Goal: Information Seeking & Learning: Learn about a topic

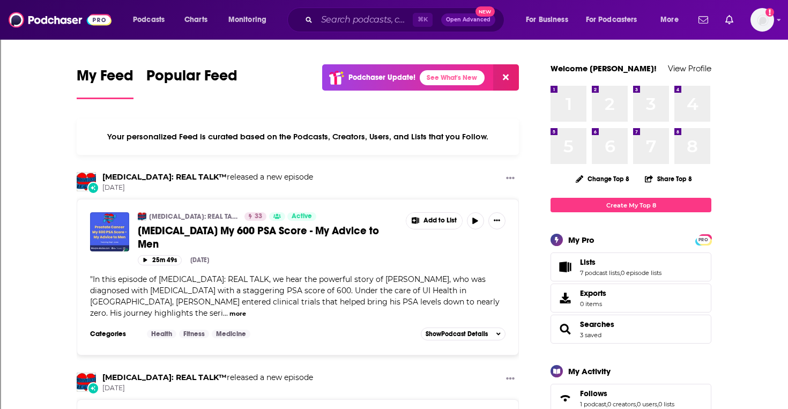
click at [158, 230] on span "Prostate Cancer My 600 PSA Score - My Advice to Men" at bounding box center [258, 237] width 241 height 27
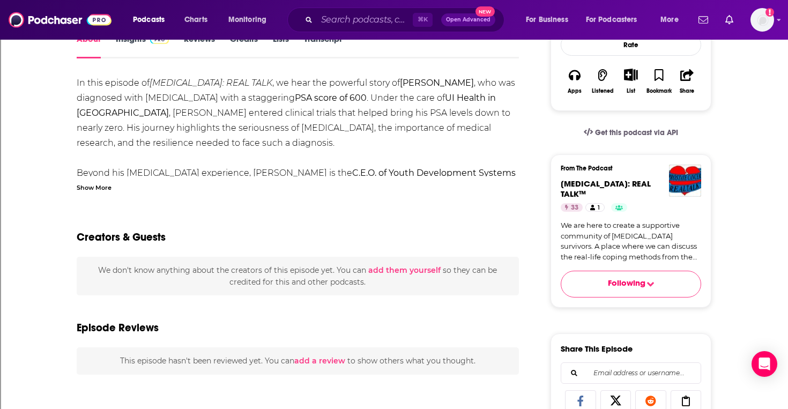
scroll to position [171, 0]
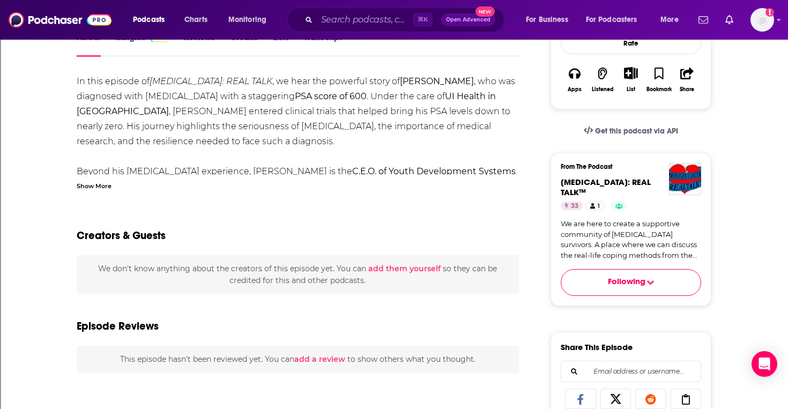
click at [605, 246] on link "We are here to create a supportive community of prostate cancer survivors. A pl…" at bounding box center [631, 240] width 141 height 42
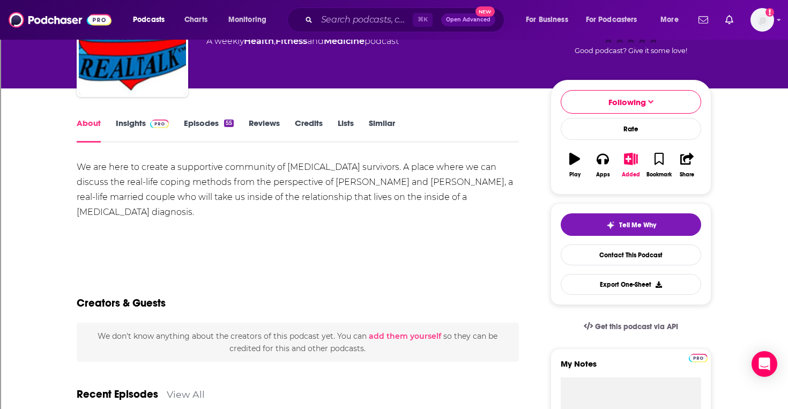
scroll to position [83, 0]
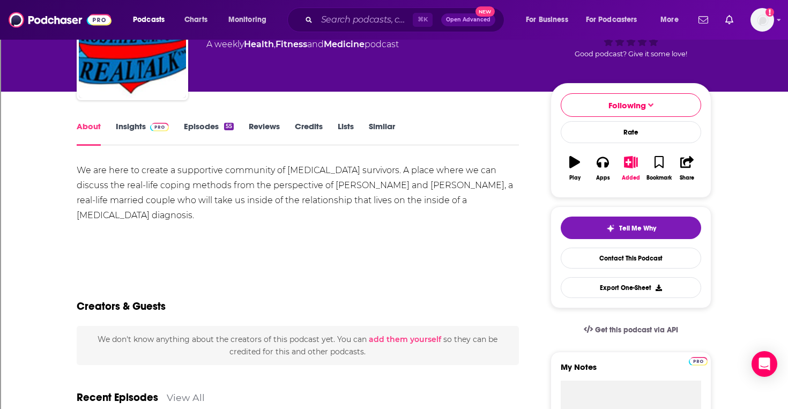
click at [204, 128] on link "Episodes 55" at bounding box center [209, 133] width 50 height 25
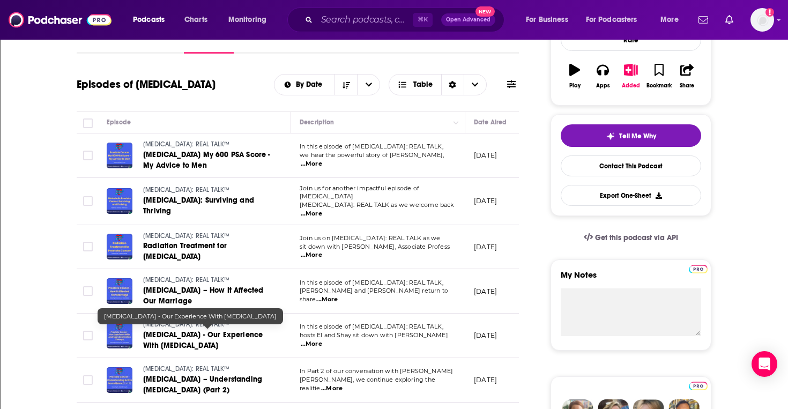
scroll to position [177, 0]
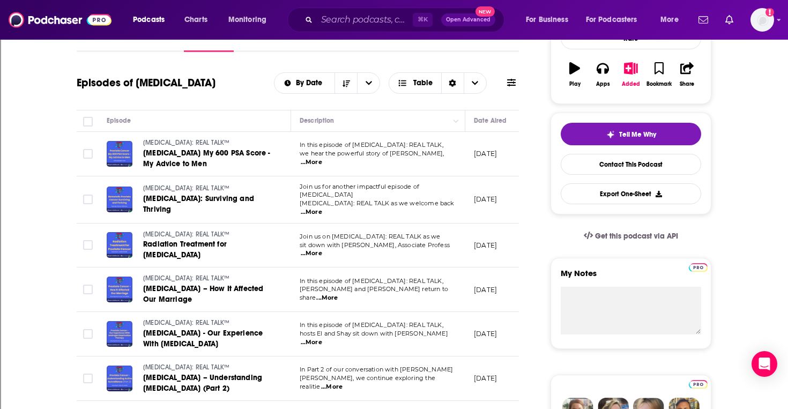
click at [322, 208] on span "...More" at bounding box center [311, 212] width 21 height 9
click at [400, 341] on td "In this episode of PROSTATE CANCER: REAL TALK, hosts El and Shay sit down with …" at bounding box center [378, 334] width 174 height 45
click at [322, 249] on span "...More" at bounding box center [311, 253] width 21 height 9
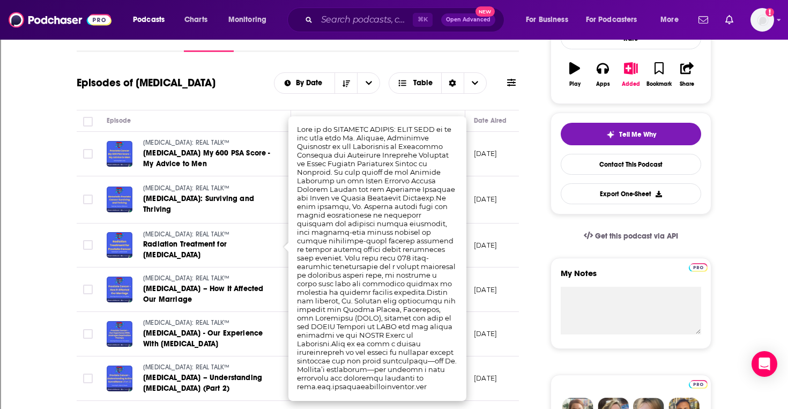
click at [272, 212] on td "PROSTATE CANCER: REAL TALK™ Metastatic Prostate Cancer: Surviving and Thriving" at bounding box center [194, 199] width 193 height 47
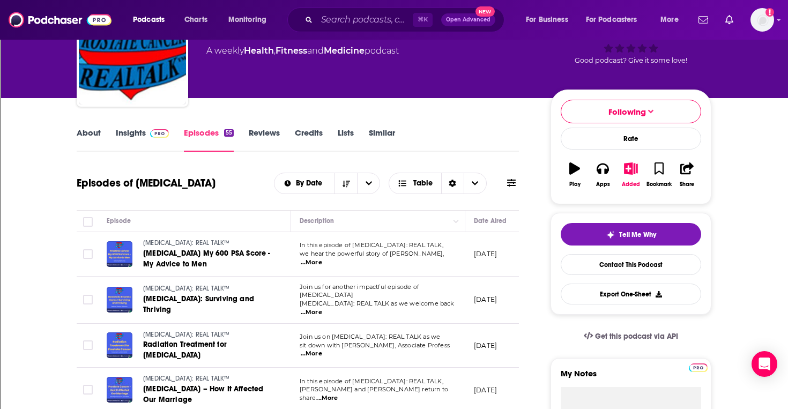
scroll to position [0, 0]
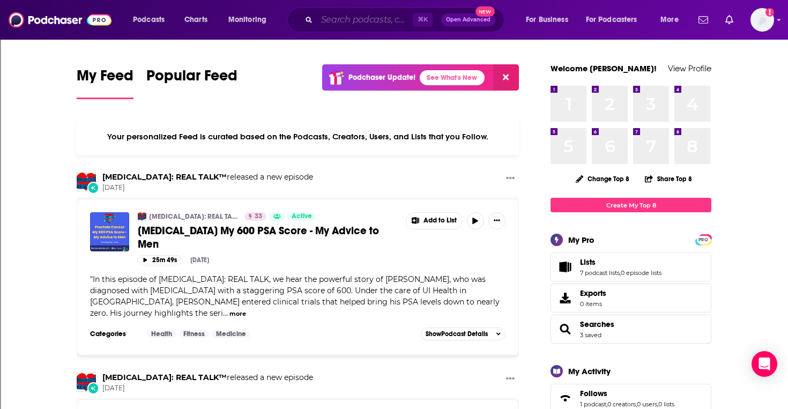
click at [377, 18] on input "Search podcasts, credits, & more..." at bounding box center [365, 19] width 96 height 17
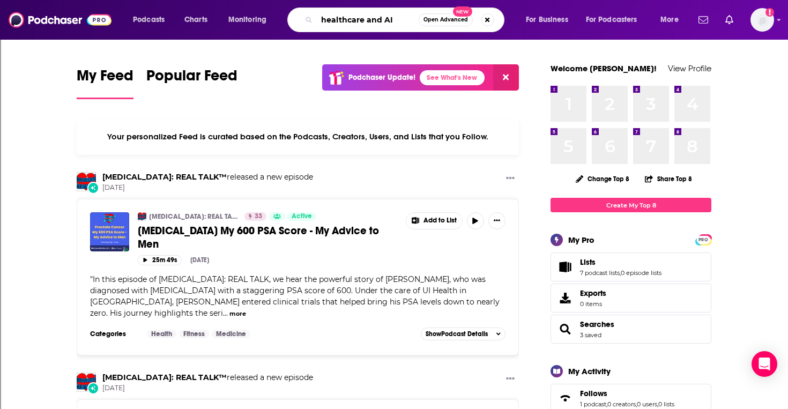
type input "healthcare and AI"
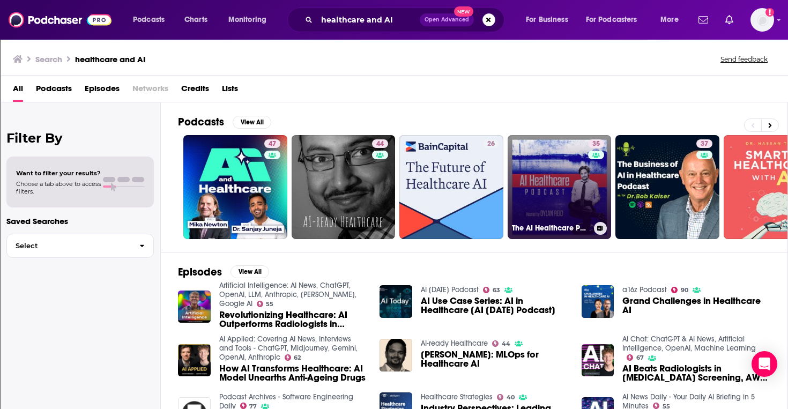
click at [556, 184] on link "35 The AI Healthcare Podcast" at bounding box center [560, 187] width 104 height 104
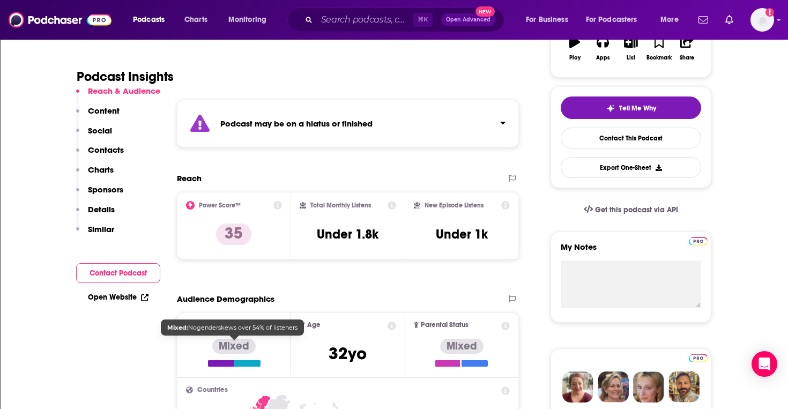
scroll to position [207, 0]
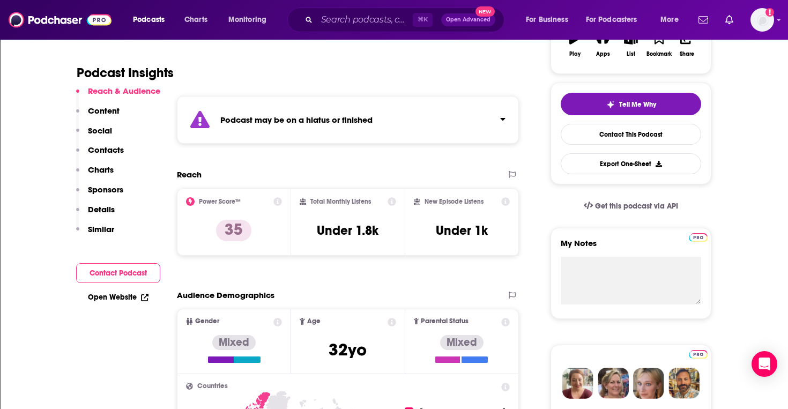
click at [95, 108] on p "Content" at bounding box center [104, 111] width 32 height 10
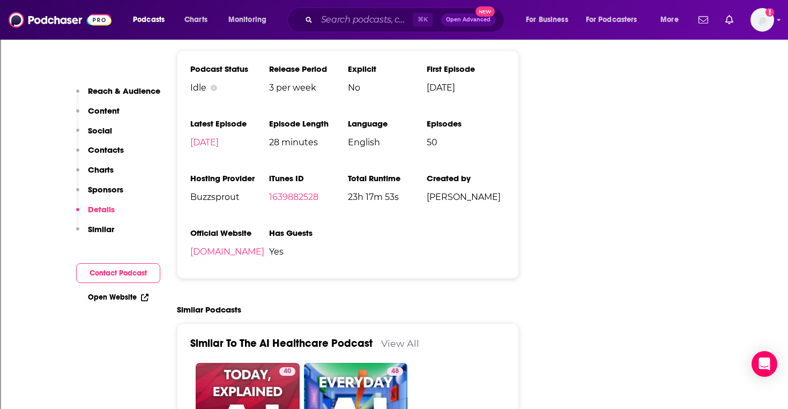
scroll to position [1438, 0]
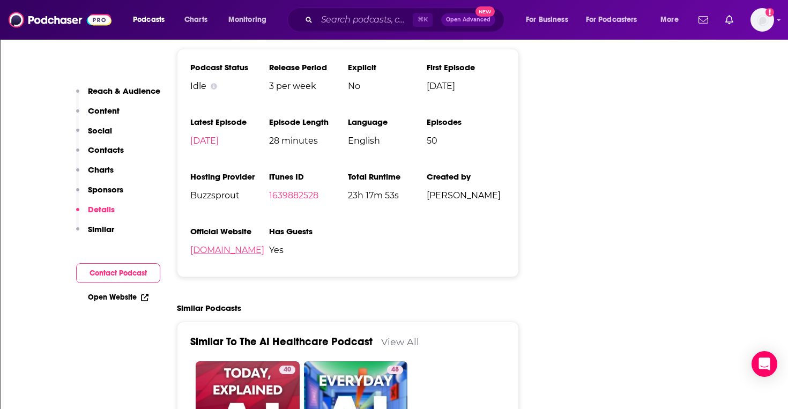
click at [240, 253] on link "buzzsprout.com" at bounding box center [227, 250] width 74 height 10
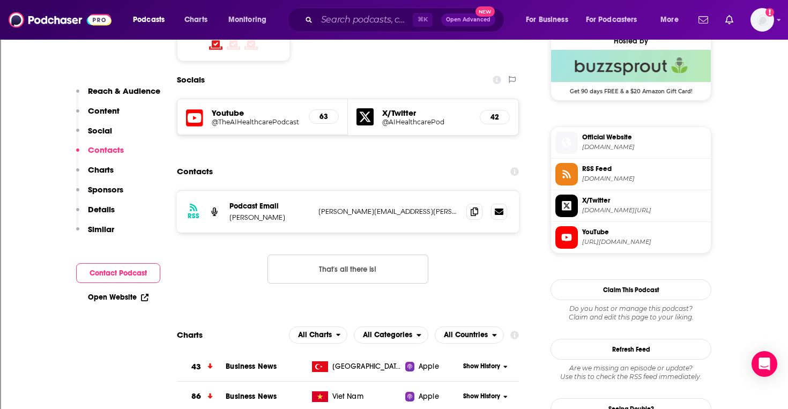
scroll to position [746, 0]
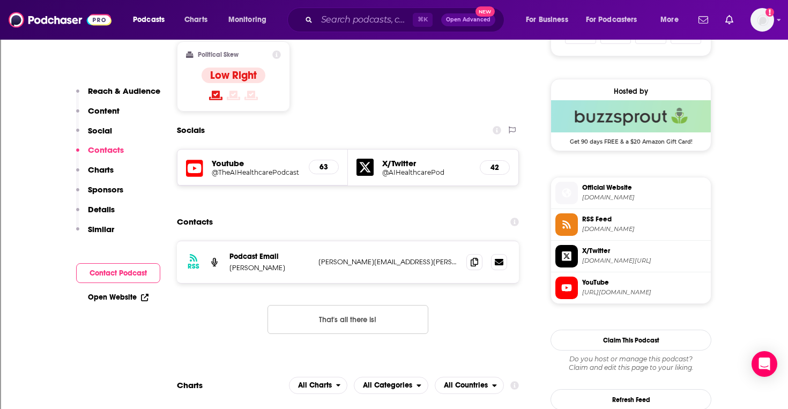
click at [104, 211] on p "Details" at bounding box center [101, 209] width 27 height 10
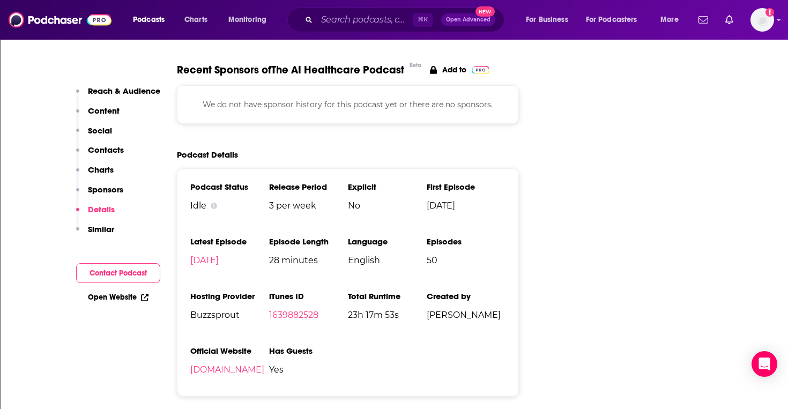
scroll to position [1321, 0]
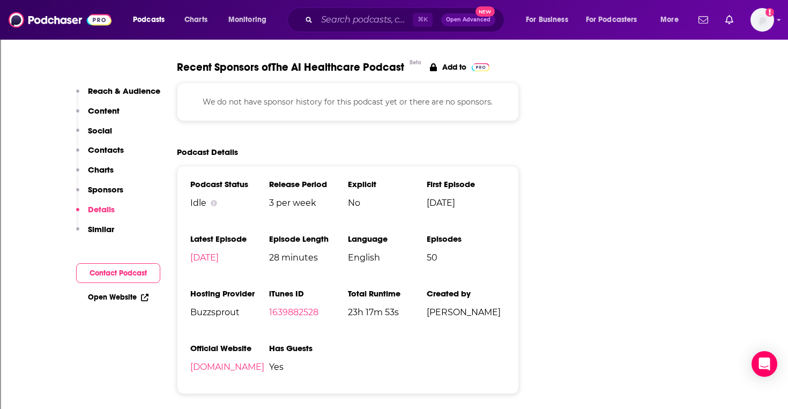
click at [102, 149] on p "Contacts" at bounding box center [106, 150] width 36 height 10
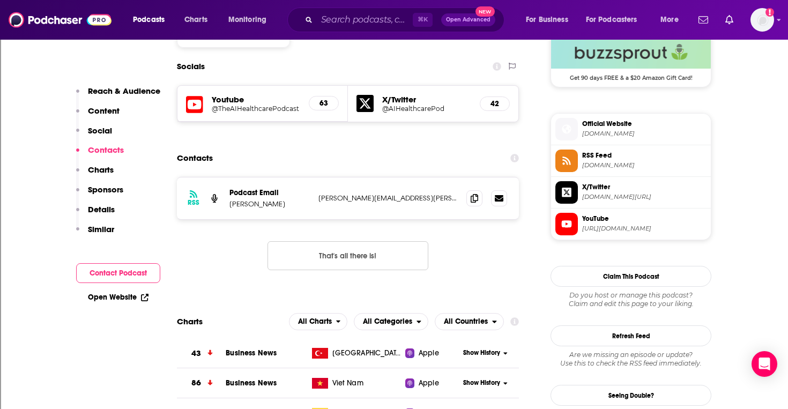
scroll to position [809, 0]
click at [94, 111] on p "Content" at bounding box center [104, 111] width 32 height 10
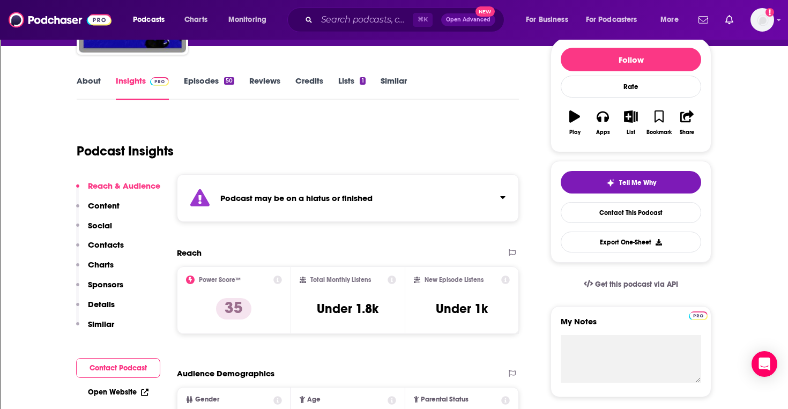
scroll to position [0, 0]
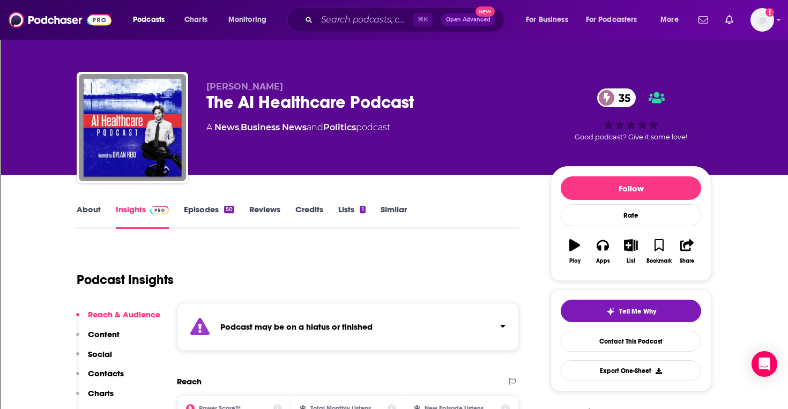
click at [343, 210] on link "Lists 1" at bounding box center [351, 216] width 27 height 25
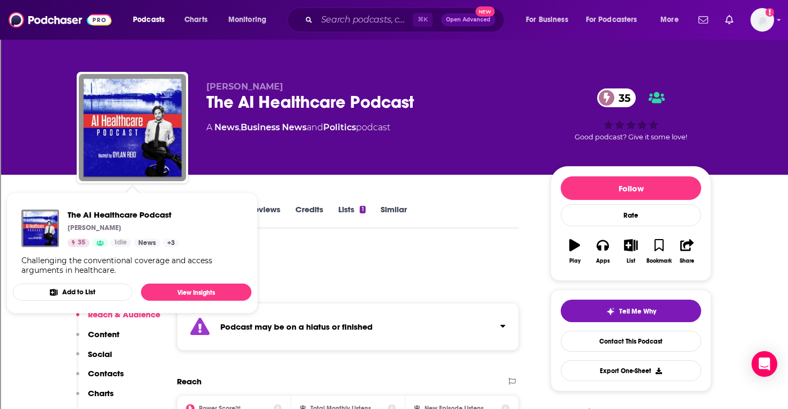
click at [344, 264] on div "Podcast Insights" at bounding box center [294, 273] width 434 height 55
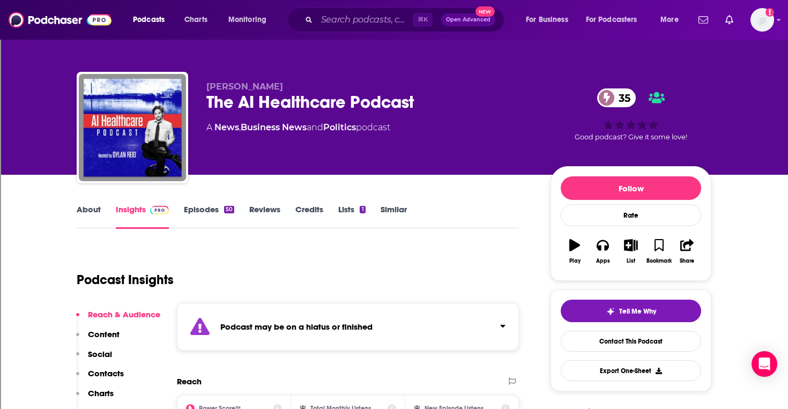
click at [206, 210] on link "Episodes 50" at bounding box center [209, 216] width 50 height 25
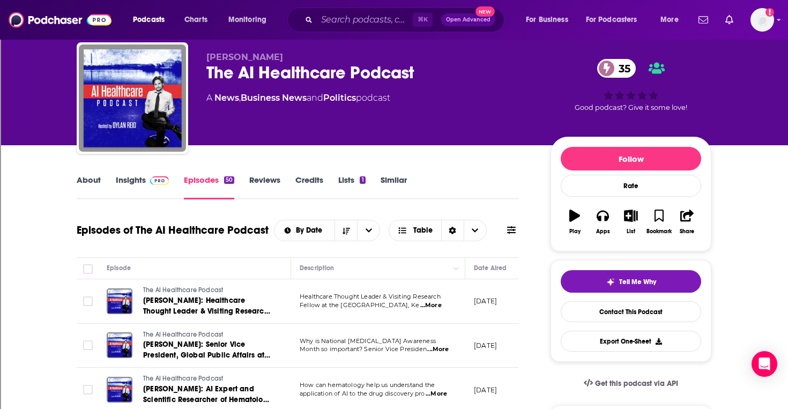
scroll to position [33, 0]
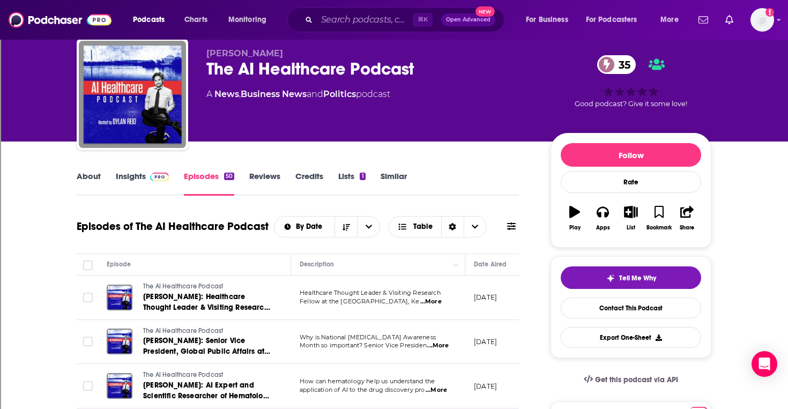
click at [92, 176] on link "About" at bounding box center [89, 183] width 24 height 25
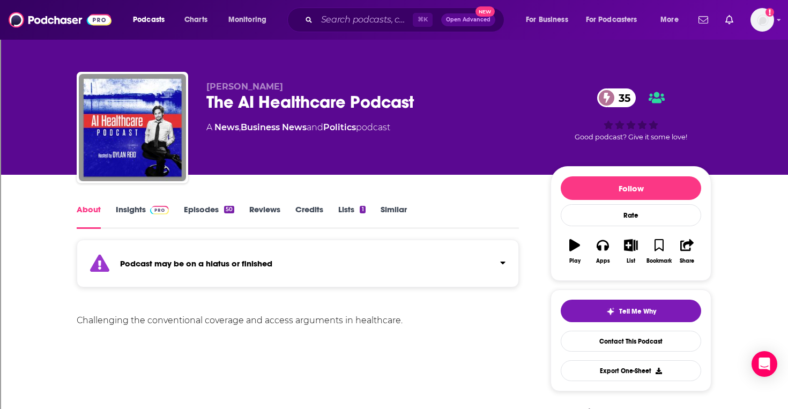
click at [132, 204] on link "Insights" at bounding box center [142, 216] width 53 height 25
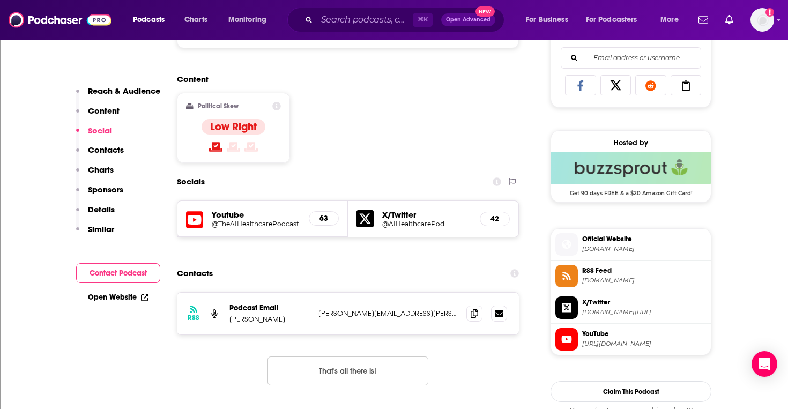
scroll to position [700, 0]
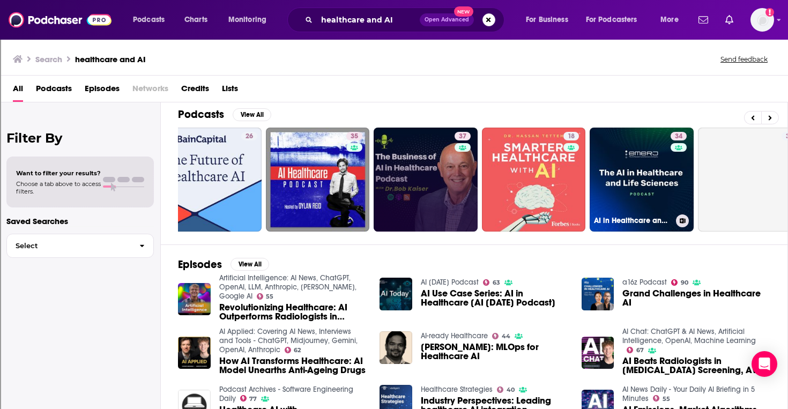
scroll to position [0, 244]
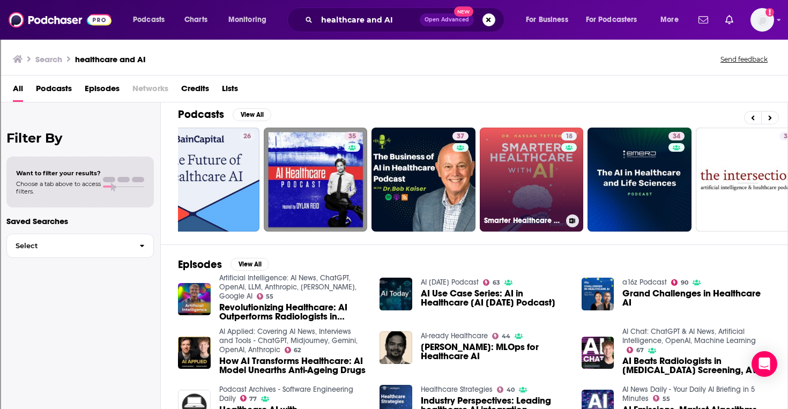
click at [524, 193] on link "18 Smarter Healthcare with AI" at bounding box center [532, 180] width 104 height 104
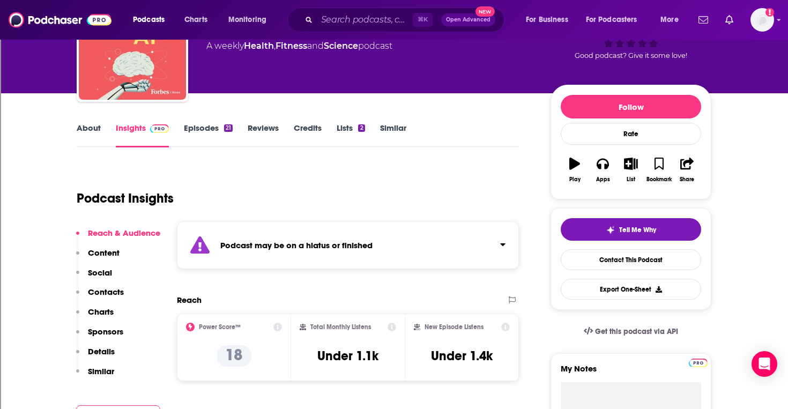
click at [109, 291] on p "Contacts" at bounding box center [106, 292] width 36 height 10
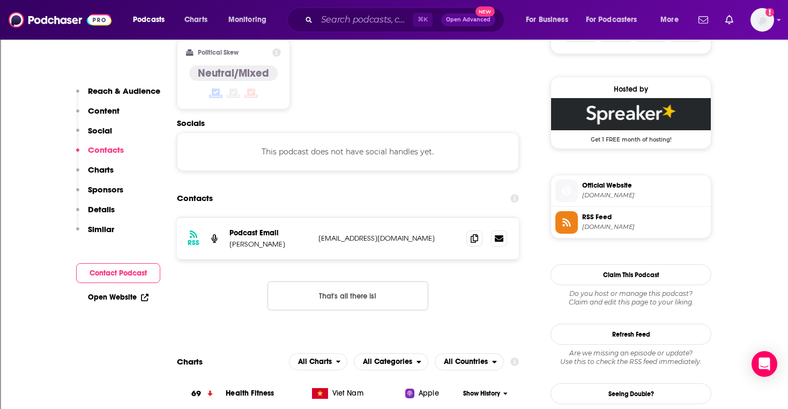
scroll to position [787, 0]
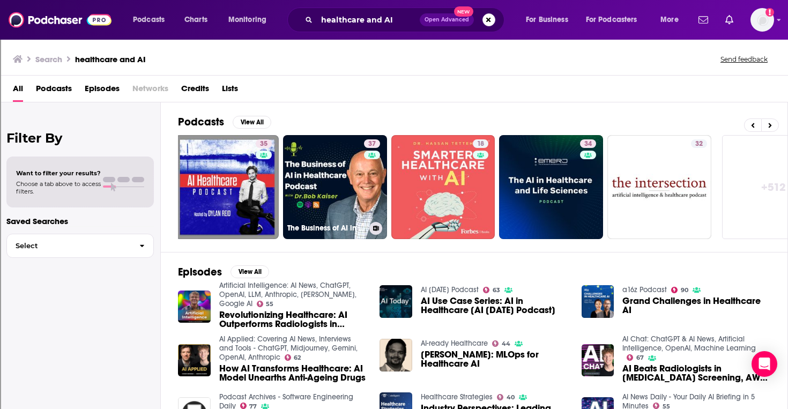
scroll to position [0, 343]
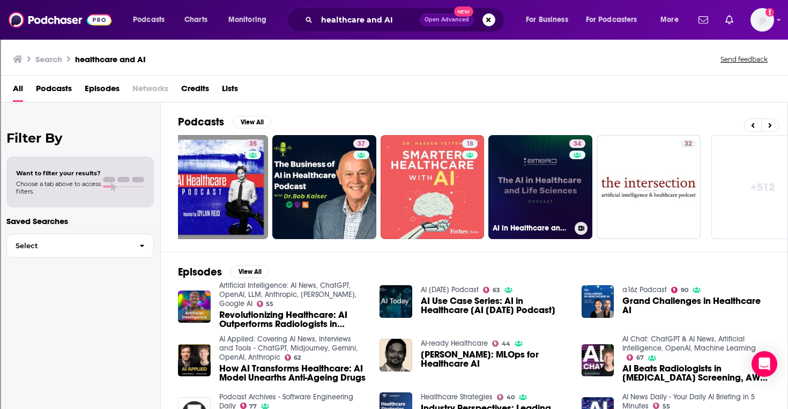
click at [547, 179] on link "34 AI in Healthcare and Life Sciences Podcast" at bounding box center [541, 187] width 104 height 104
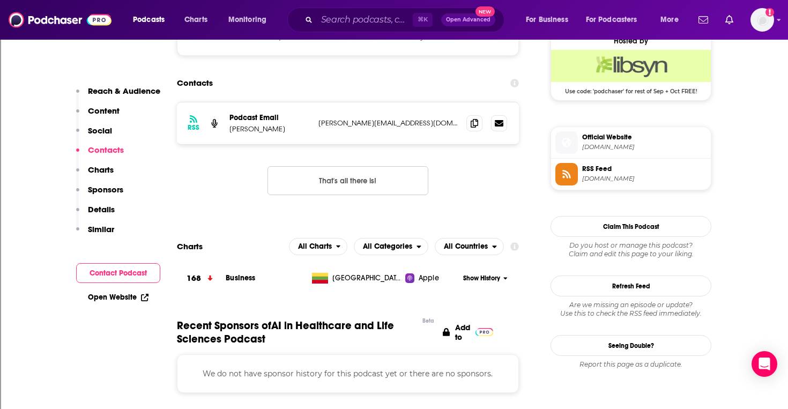
scroll to position [797, 0]
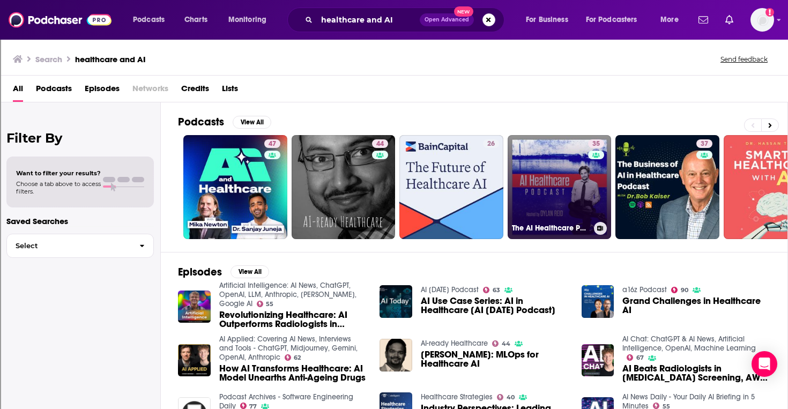
click at [540, 193] on link "35 The AI Healthcare Podcast" at bounding box center [560, 187] width 104 height 104
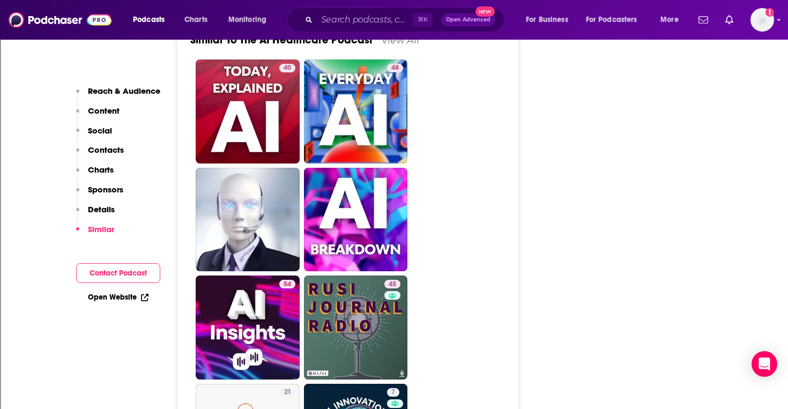
scroll to position [1748, 0]
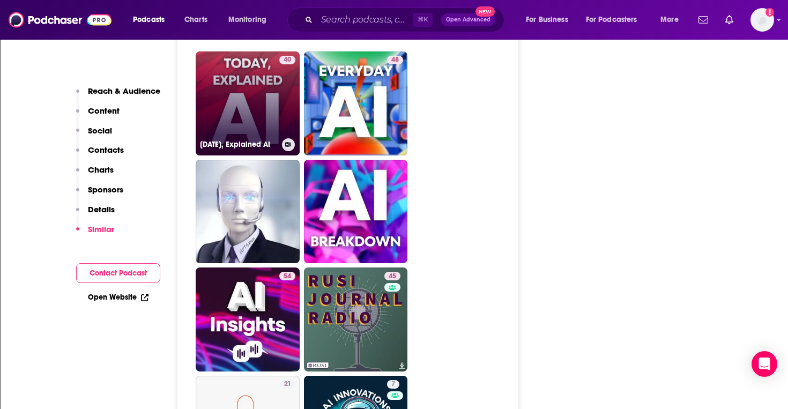
click at [226, 90] on link "40 Today, Explained AI" at bounding box center [248, 103] width 104 height 104
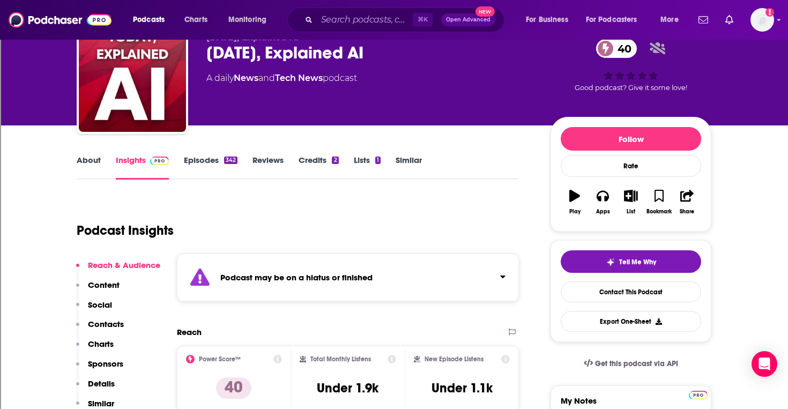
scroll to position [57, 0]
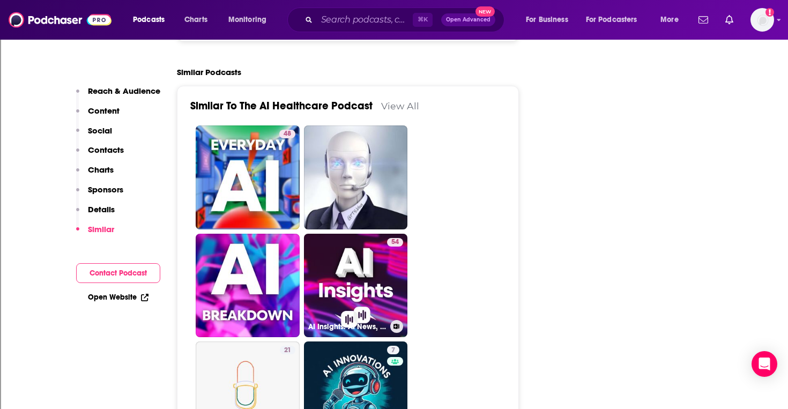
scroll to position [1683, 0]
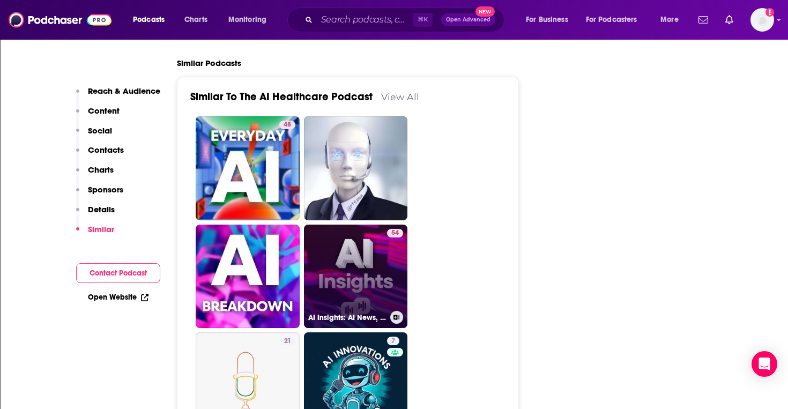
click at [352, 272] on link "54 AI Insights: AI News, Eyewitness Accounts" at bounding box center [356, 277] width 104 height 104
type input "https://www.podchaser.com/podcasts/ai-insights-ai-news-eyewitness-5701332"
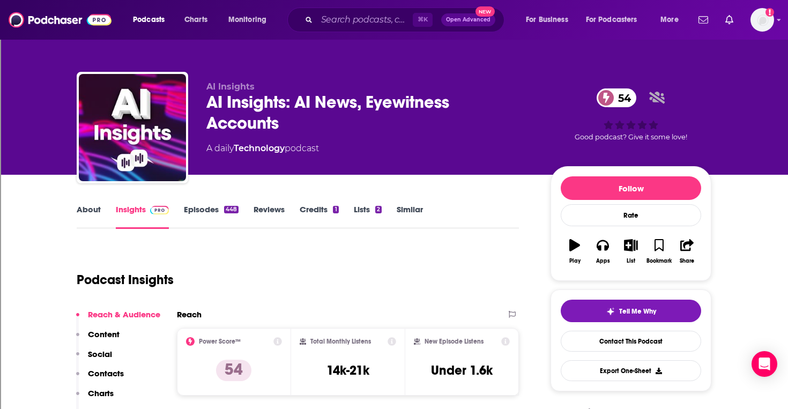
click at [206, 209] on link "Episodes 448" at bounding box center [211, 216] width 55 height 25
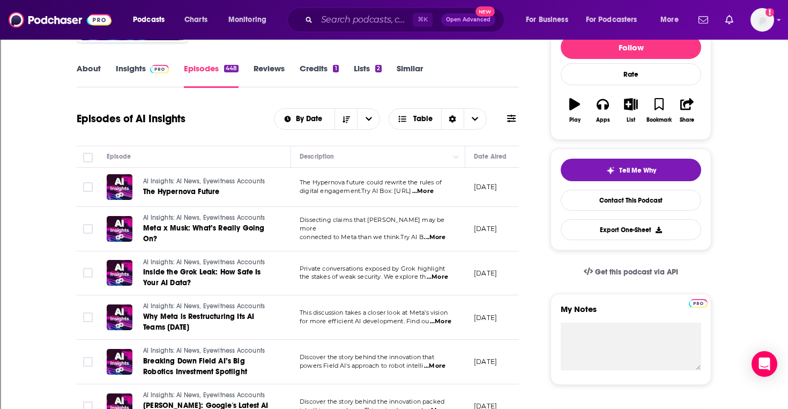
scroll to position [141, 0]
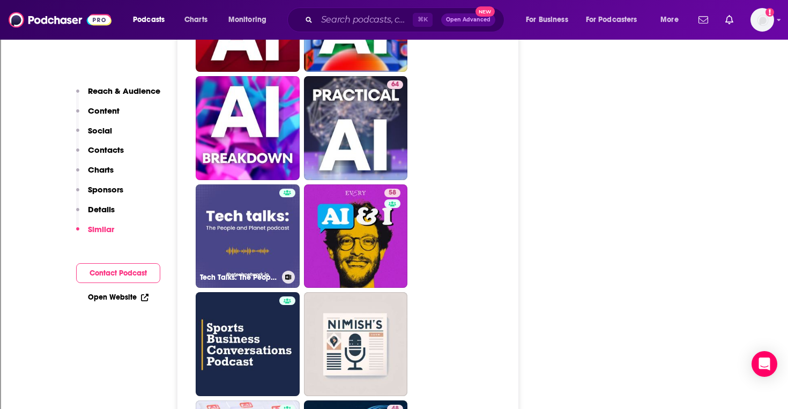
scroll to position [1746, 0]
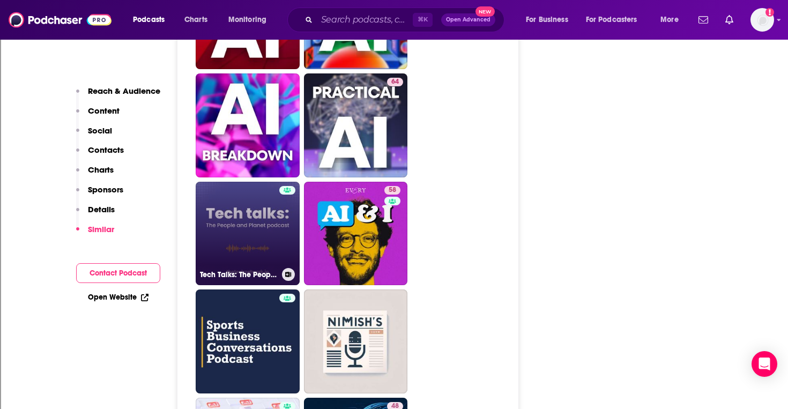
click at [242, 233] on link "Tech Talks: The People and Planet podcast" at bounding box center [248, 234] width 104 height 104
type input "https://www.podchaser.com/podcasts/tech-talks-the-people-and-plan-5352501"
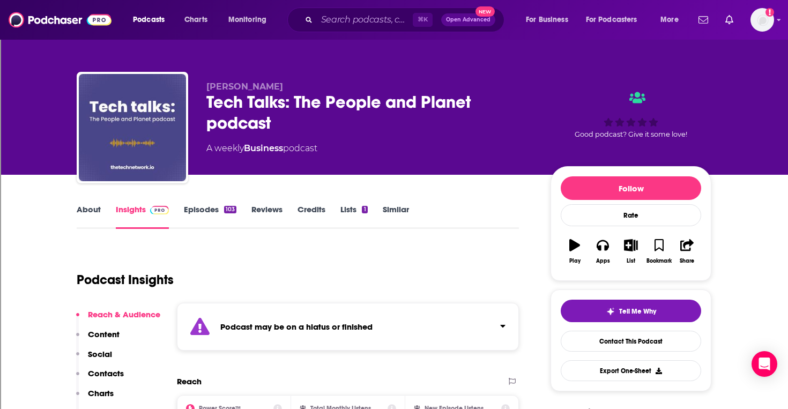
click at [209, 206] on link "Episodes 103" at bounding box center [210, 216] width 53 height 25
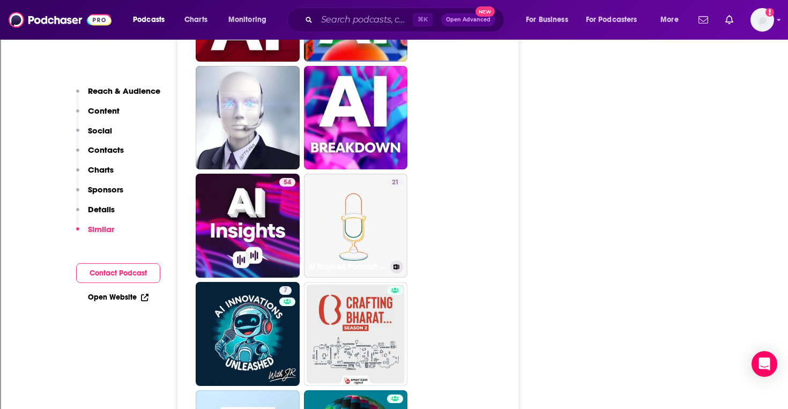
scroll to position [1673, 0]
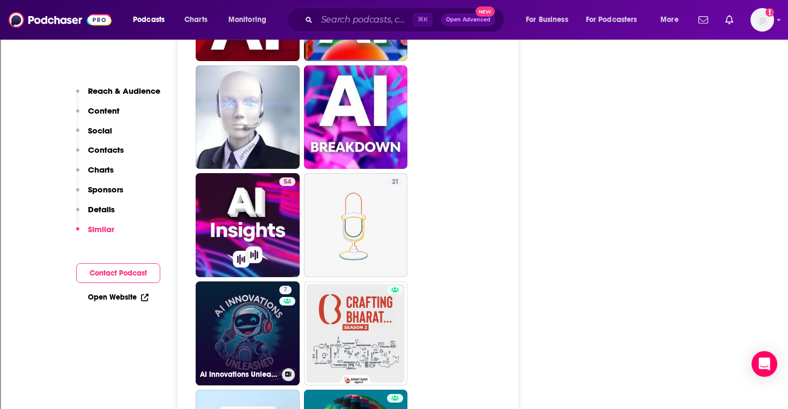
click at [275, 348] on link "7 AI Innovations Unleashed" at bounding box center [248, 334] width 104 height 104
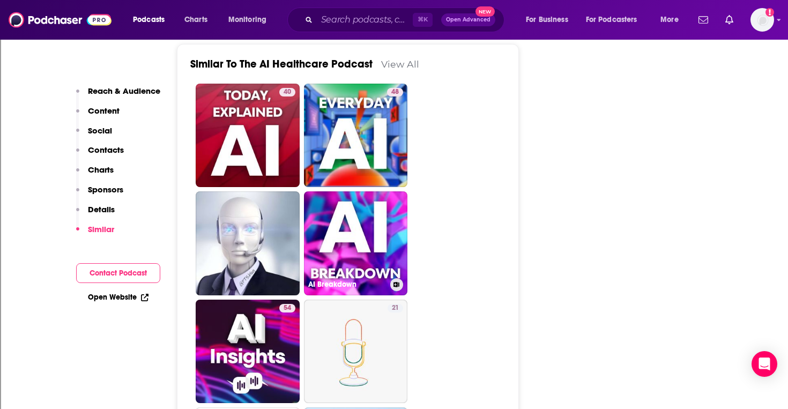
scroll to position [1547, 0]
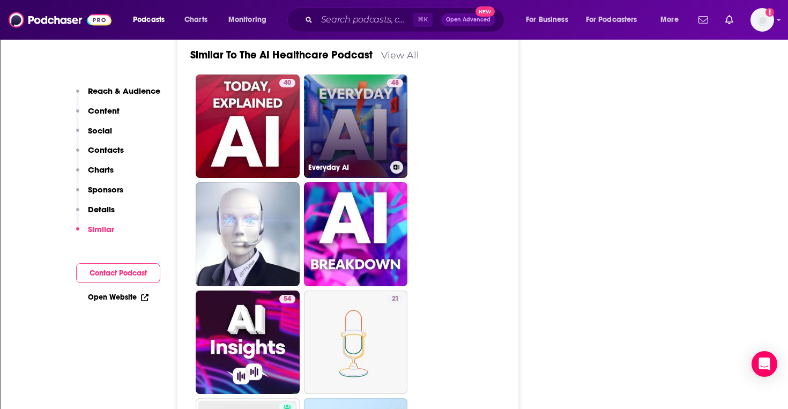
click at [361, 138] on link "48 Everyday AI" at bounding box center [356, 127] width 104 height 104
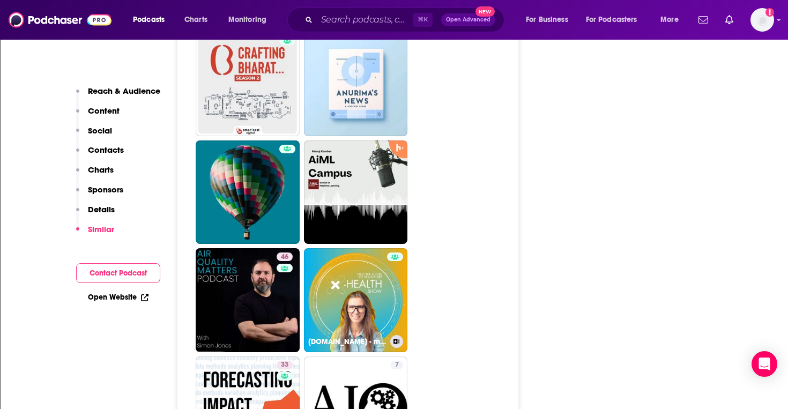
scroll to position [1957, 0]
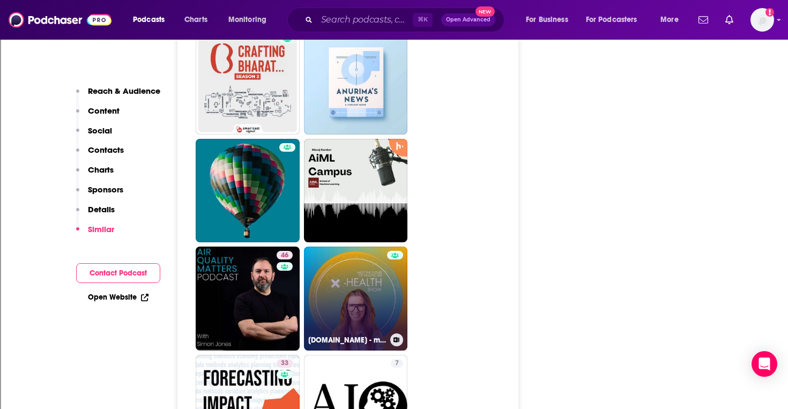
click at [362, 293] on link "X-Health.show - meet the future of healthcare" at bounding box center [356, 299] width 104 height 104
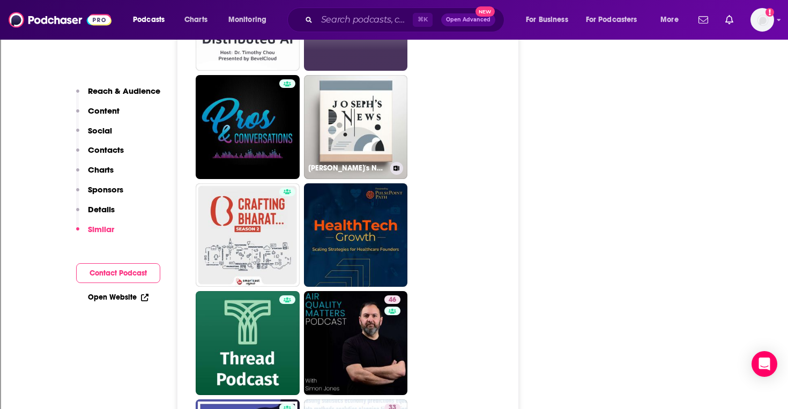
scroll to position [1826, 0]
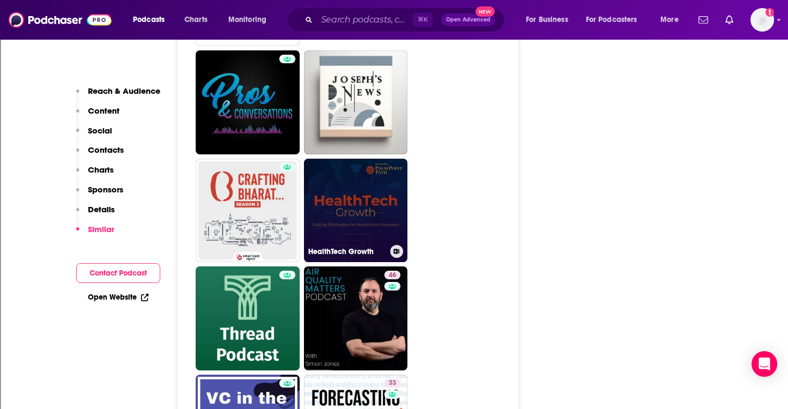
click at [351, 214] on link "HealthTech Growth" at bounding box center [356, 211] width 104 height 104
type input "https://www.podchaser.com/podcasts/healthtech-growth-5598033"
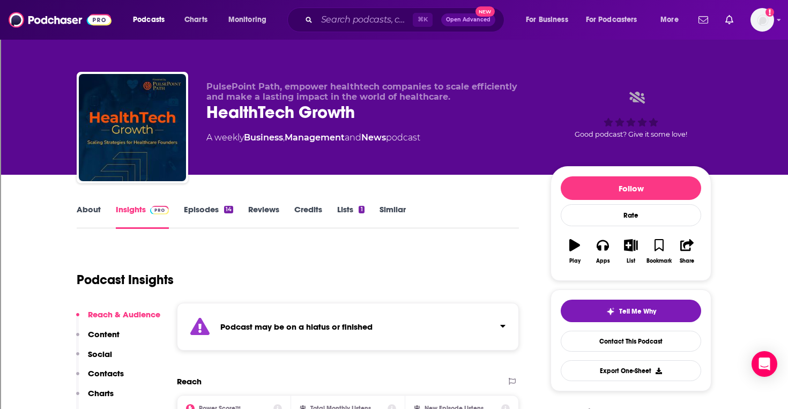
click at [198, 208] on link "Episodes 14" at bounding box center [208, 216] width 49 height 25
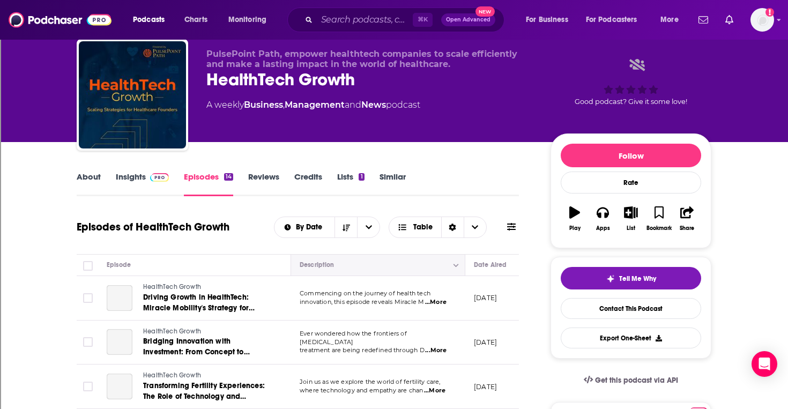
scroll to position [31, 0]
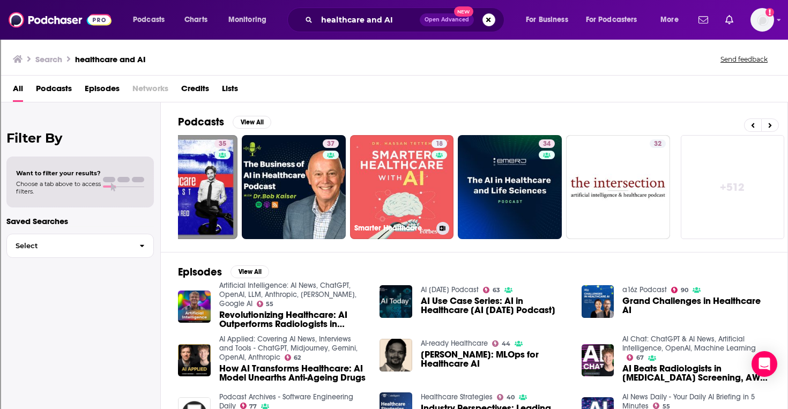
scroll to position [0, 375]
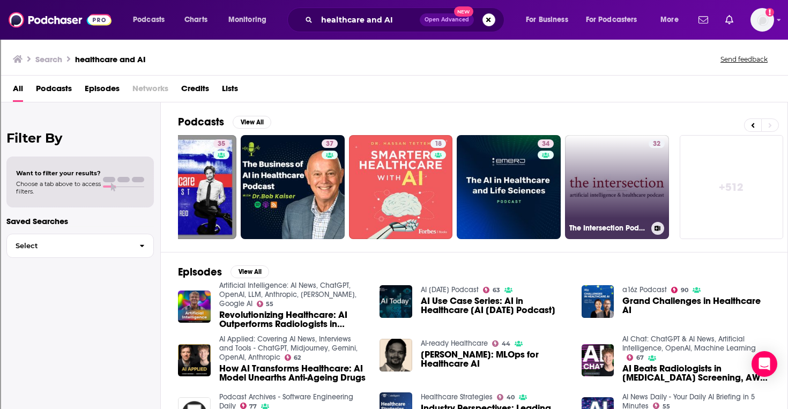
click at [601, 201] on link "32 The Intersection Podcast: AI & Healthcare" at bounding box center [617, 187] width 104 height 104
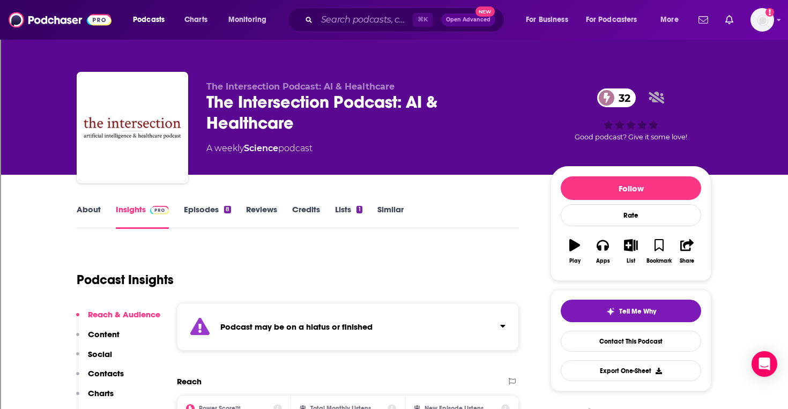
click at [205, 207] on link "Episodes 8" at bounding box center [207, 216] width 47 height 25
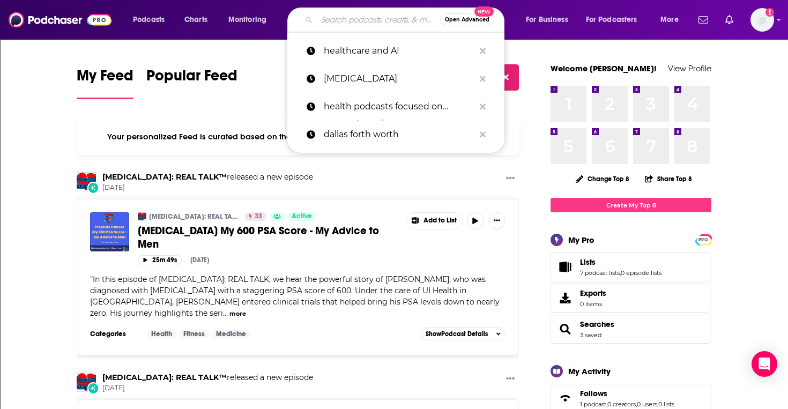
click at [340, 21] on input "Search podcasts, credits, & more..." at bounding box center [378, 19] width 123 height 17
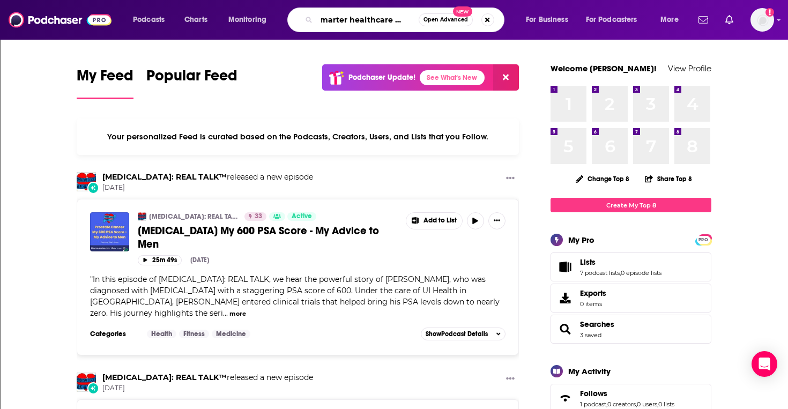
scroll to position [0, 14]
type input "Smarter healthcare with AI"
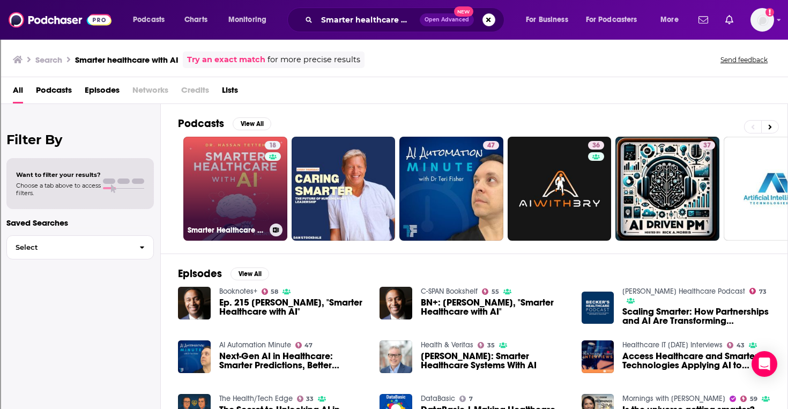
click at [260, 174] on link "18 Smarter Healthcare with AI" at bounding box center [235, 189] width 104 height 104
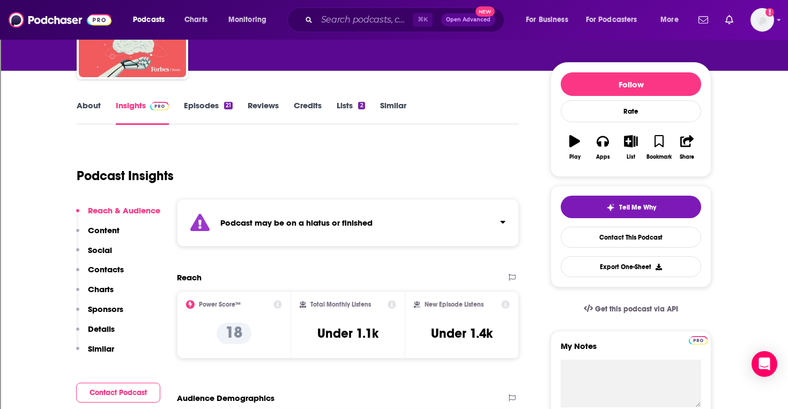
scroll to position [97, 0]
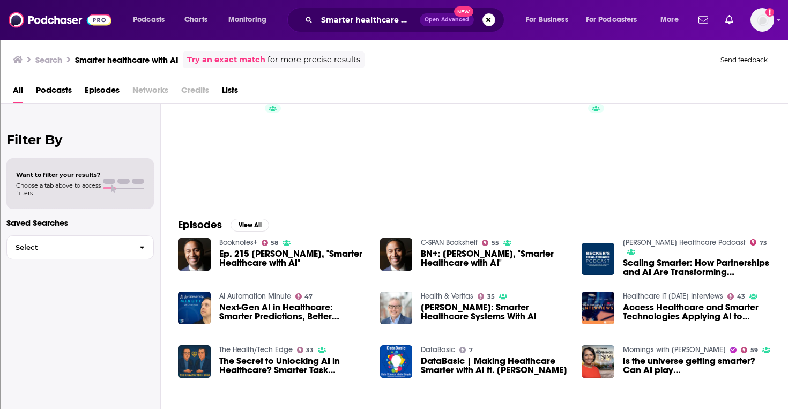
scroll to position [63, 0]
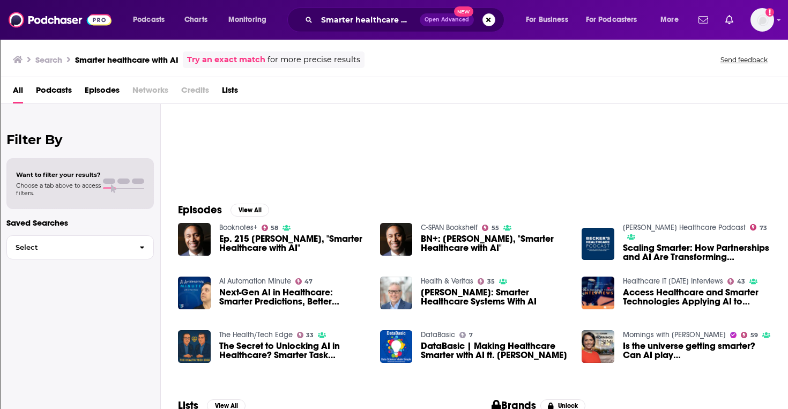
click at [254, 243] on span "Ep. 215 Dr. Hassan Tetteh, "Smarter Healthcare with AI"" at bounding box center [293, 243] width 148 height 18
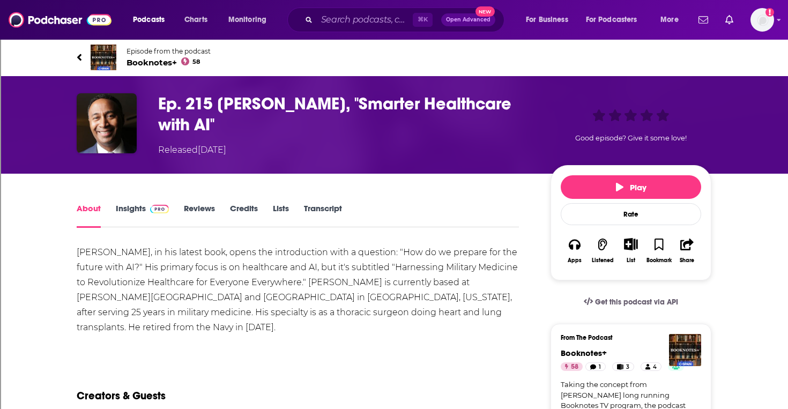
click at [131, 207] on link "Insights" at bounding box center [142, 215] width 53 height 25
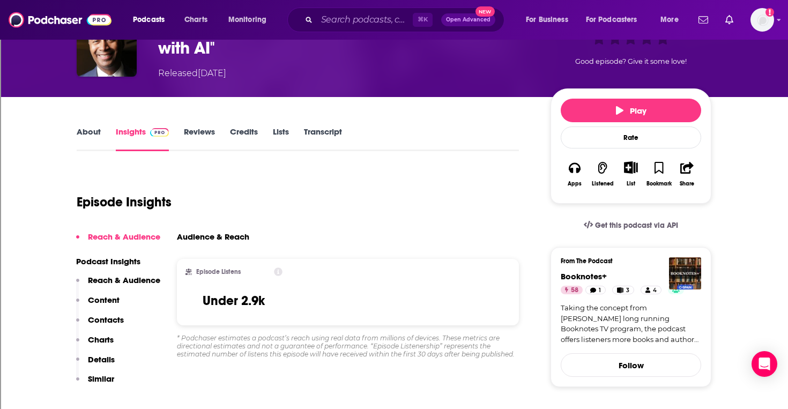
scroll to position [74, 0]
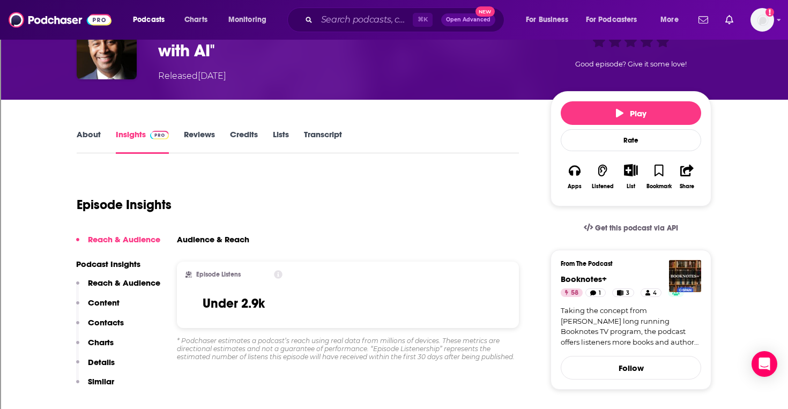
click at [105, 284] on p "Reach & Audience" at bounding box center [124, 283] width 72 height 10
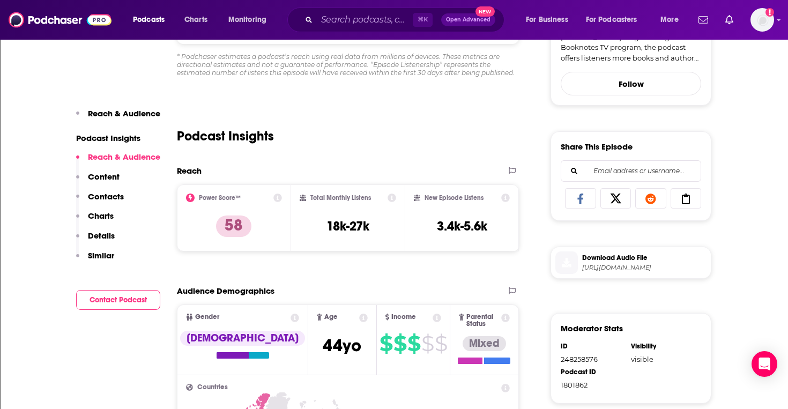
scroll to position [374, 0]
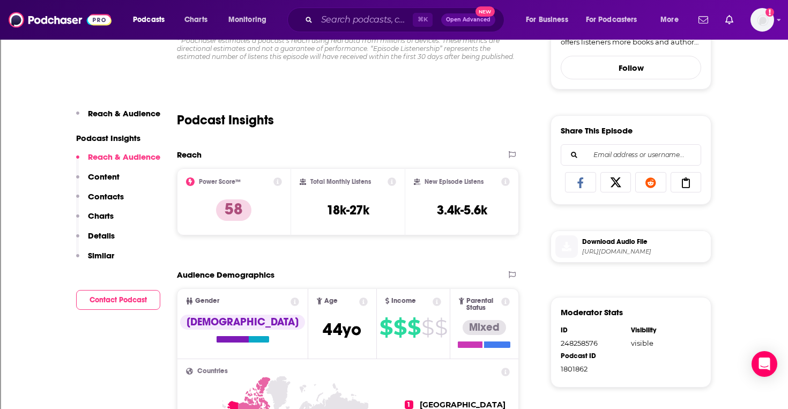
click at [105, 197] on p "Contacts" at bounding box center [106, 196] width 36 height 10
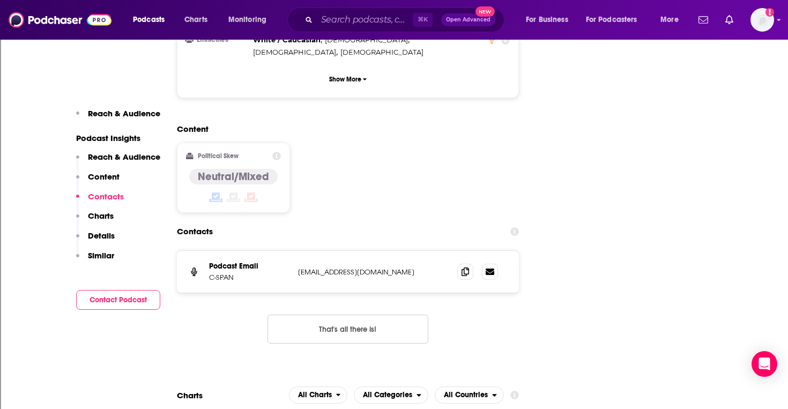
scroll to position [995, 0]
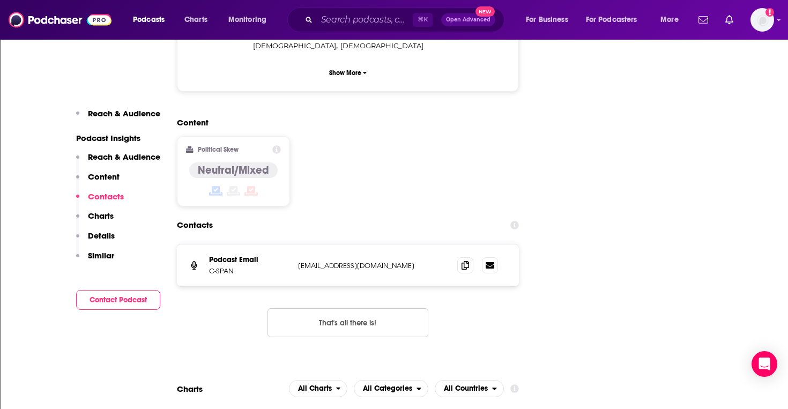
click at [104, 234] on p "Details" at bounding box center [101, 236] width 27 height 10
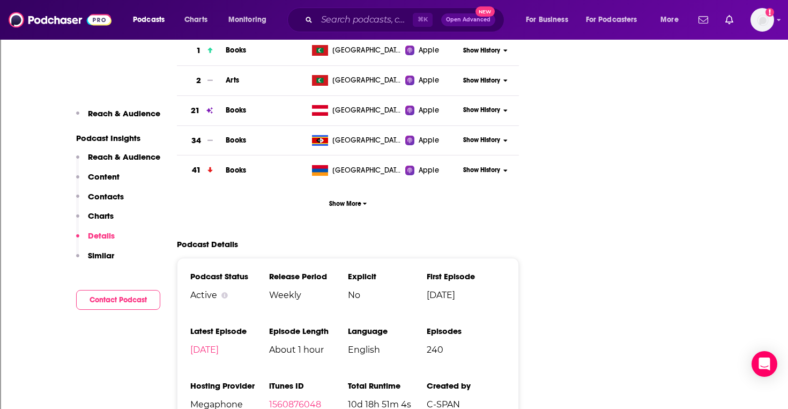
scroll to position [1421, 0]
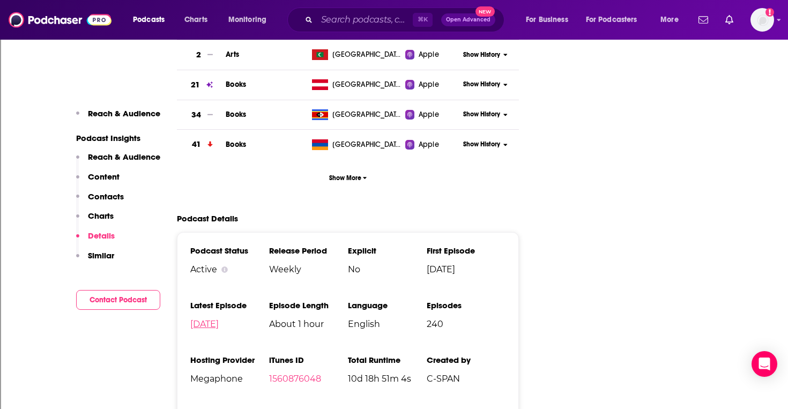
click at [219, 319] on link "Sep 2nd, 2025" at bounding box center [204, 324] width 28 height 10
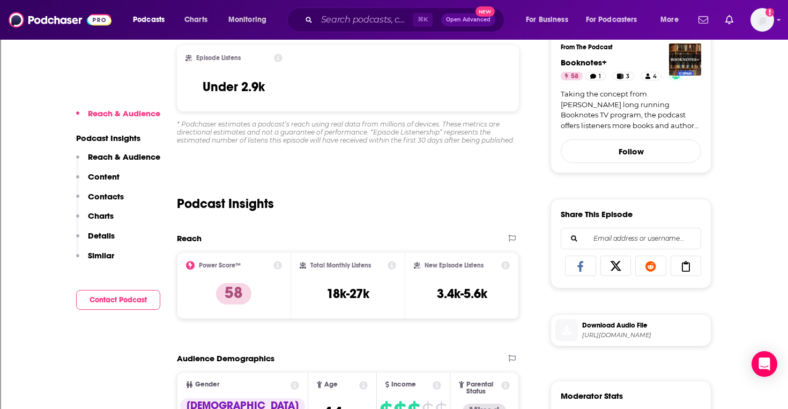
scroll to position [290, 0]
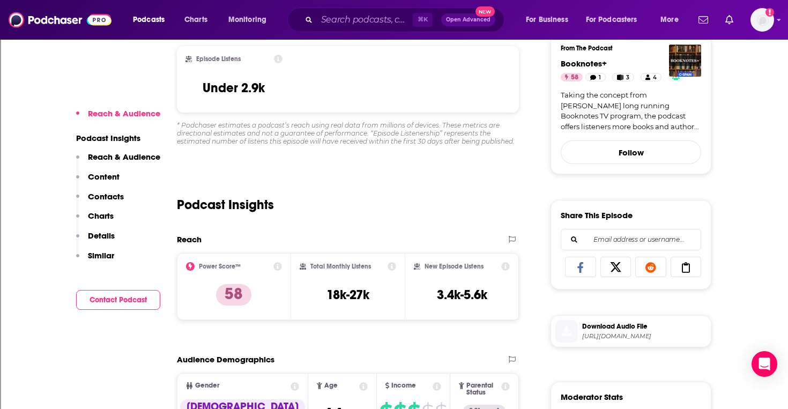
click at [109, 236] on p "Details" at bounding box center [101, 236] width 27 height 10
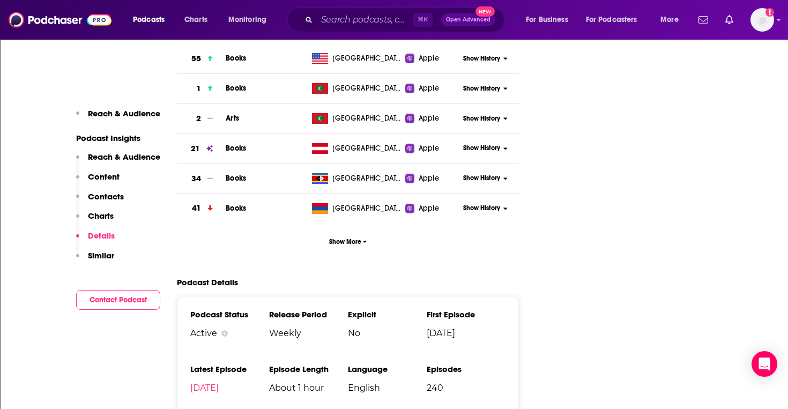
scroll to position [1421, 0]
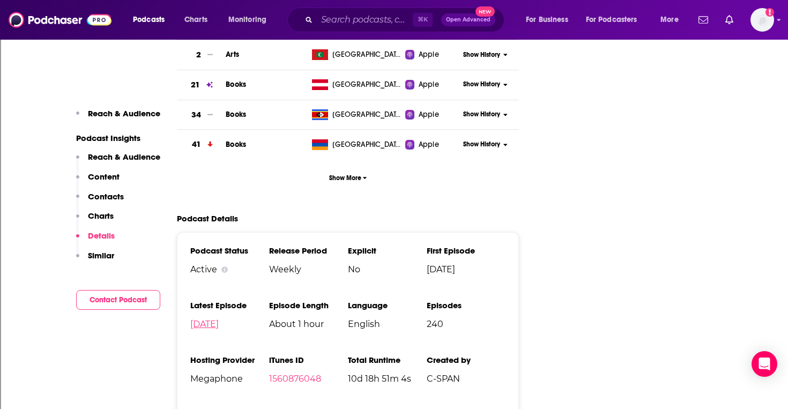
click at [219, 319] on link "Sep 2nd, 2025" at bounding box center [204, 324] width 28 height 10
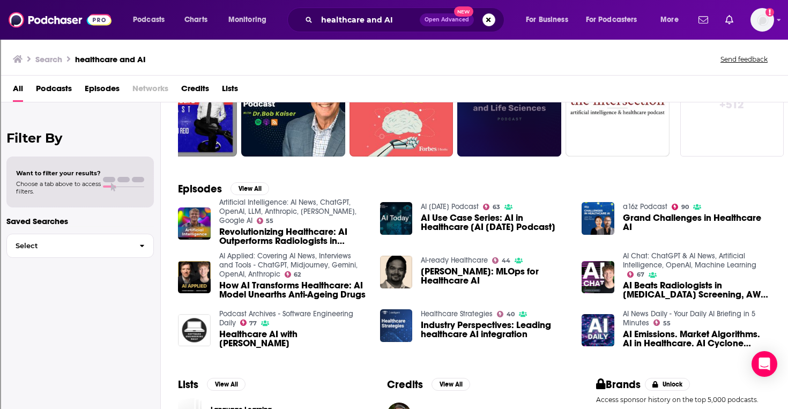
scroll to position [84, 0]
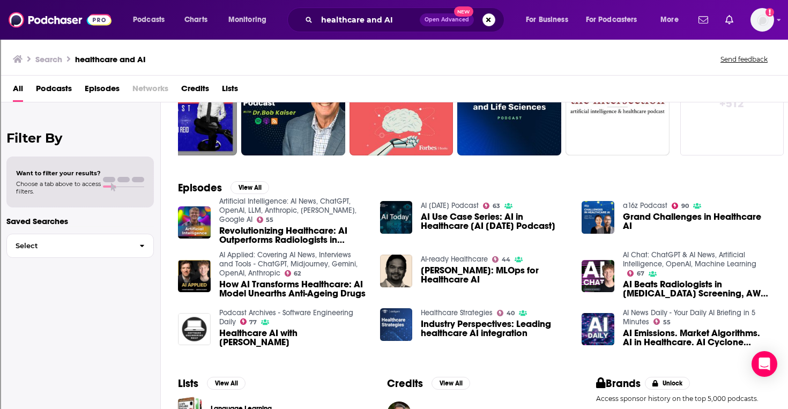
click at [456, 274] on span "[PERSON_NAME]: MLOps for Healthcare AI" at bounding box center [495, 275] width 148 height 18
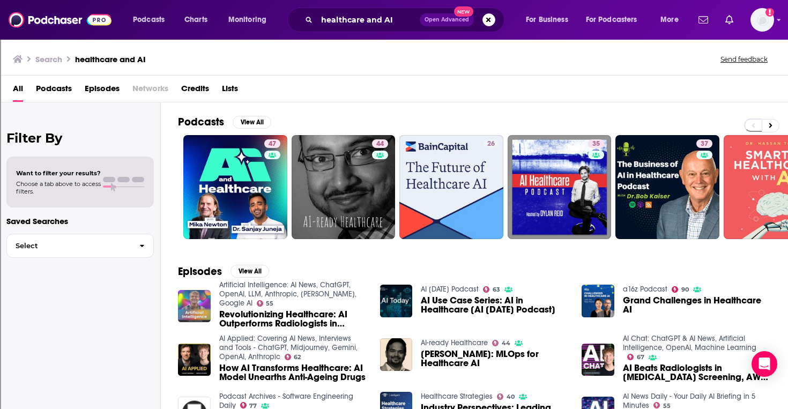
click at [202, 308] on img "Revolutionizing Healthcare: AI Outperforms Radiologists in Breast Cancer Screen…" at bounding box center [194, 306] width 33 height 33
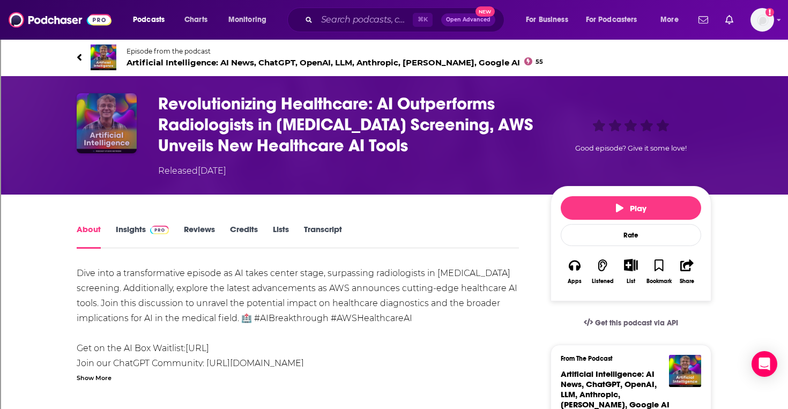
click at [119, 131] on img "Revolutionizing Healthcare: AI Outperforms Radiologists in Breast Cancer Screen…" at bounding box center [107, 123] width 60 height 60
click at [96, 56] on img at bounding box center [104, 58] width 26 height 26
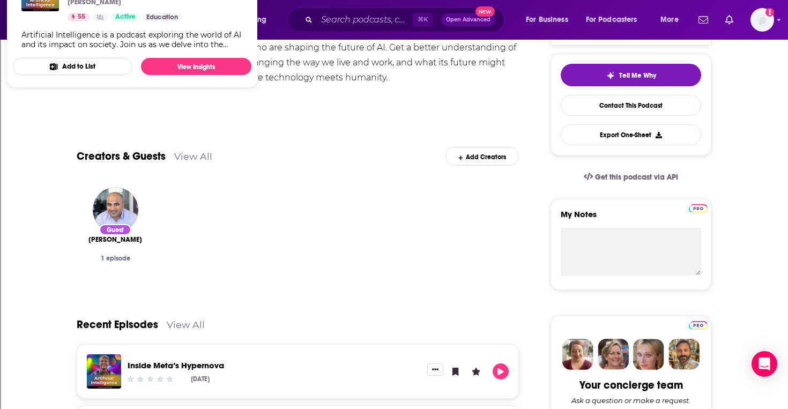
scroll to position [181, 0]
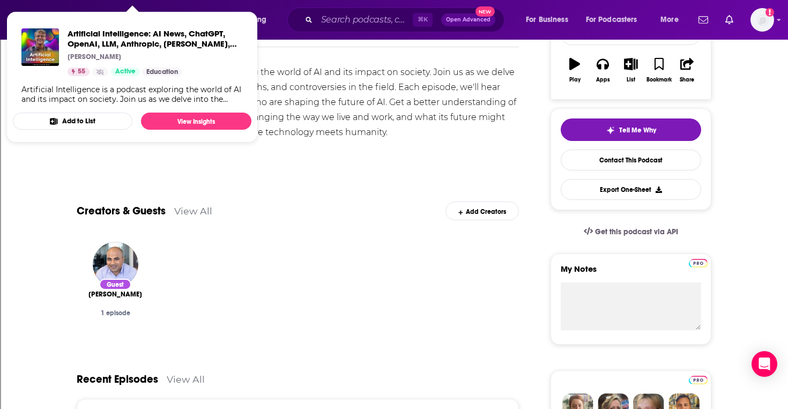
click at [386, 327] on div "Guest [PERSON_NAME] 1 episode" at bounding box center [298, 290] width 442 height 114
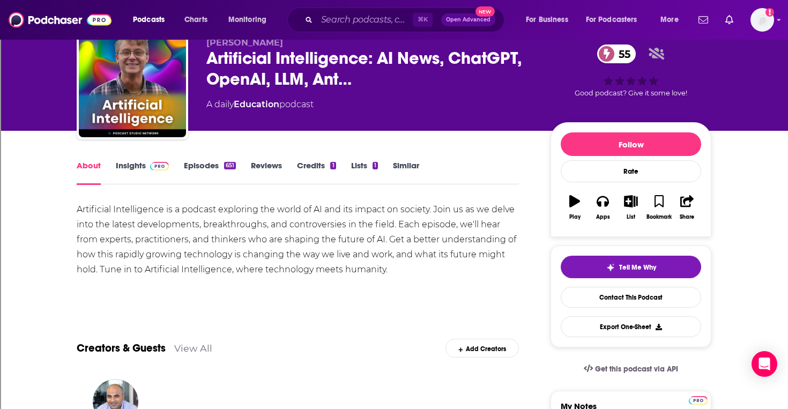
scroll to position [39, 0]
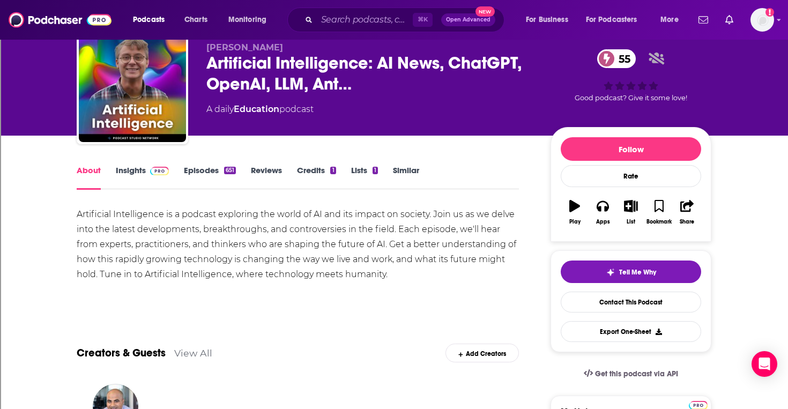
click at [132, 172] on link "Insights" at bounding box center [142, 177] width 53 height 25
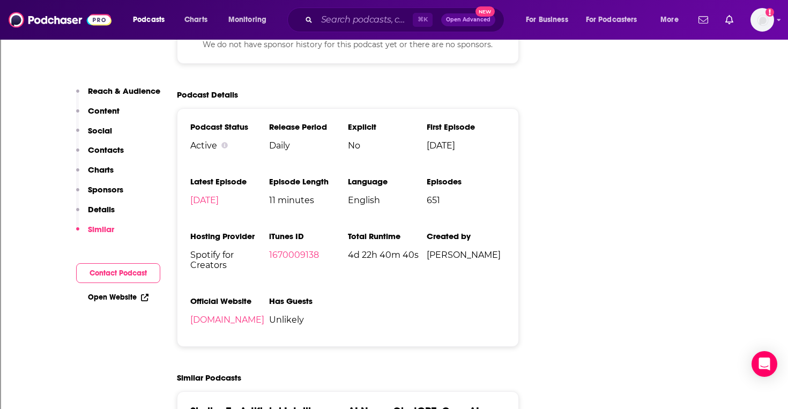
scroll to position [1385, 0]
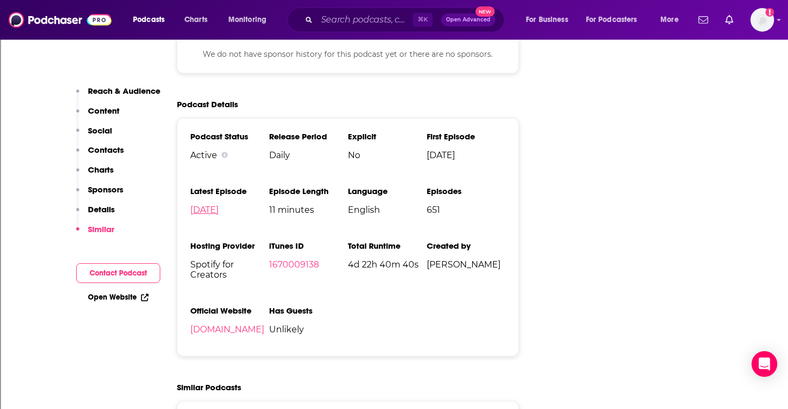
click at [219, 205] on link "[DATE]" at bounding box center [204, 210] width 28 height 10
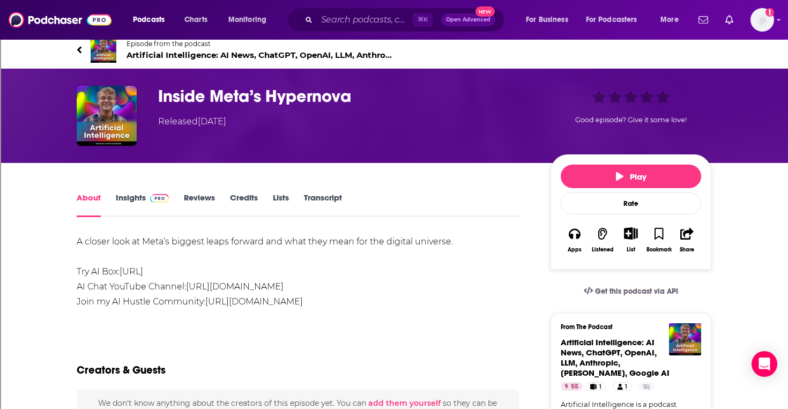
scroll to position [4, 0]
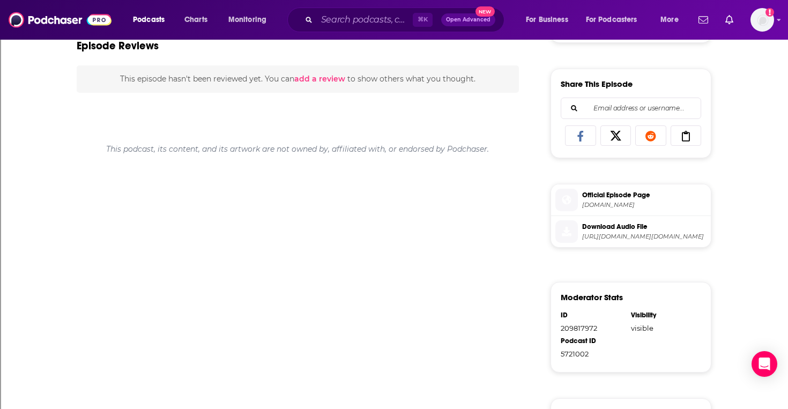
scroll to position [660, 0]
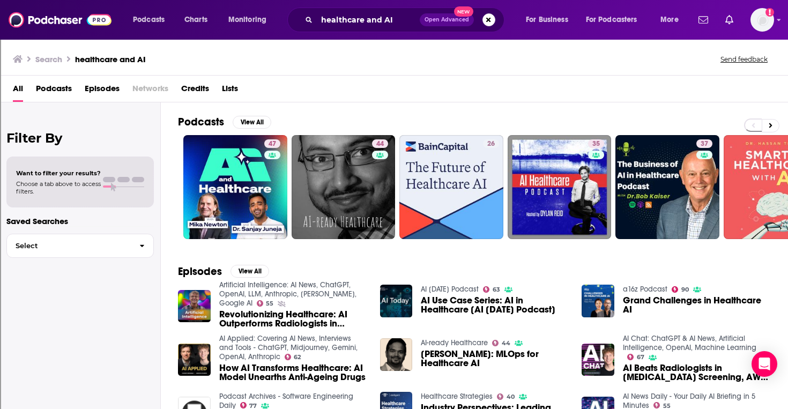
click at [464, 18] on span "Open Advanced" at bounding box center [447, 19] width 45 height 5
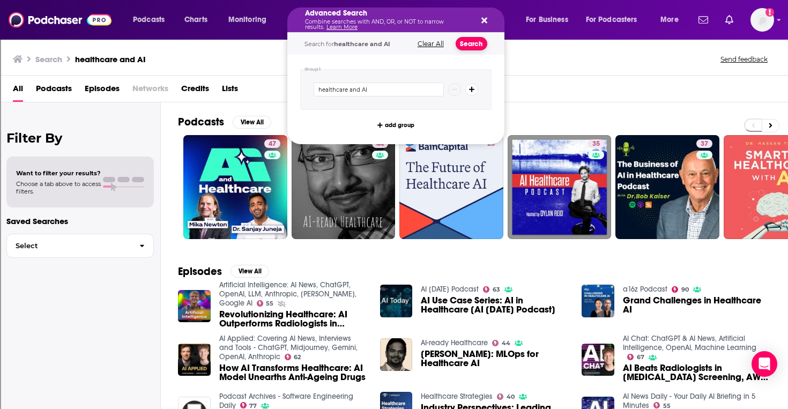
click at [473, 40] on button "Search" at bounding box center [472, 43] width 32 height 13
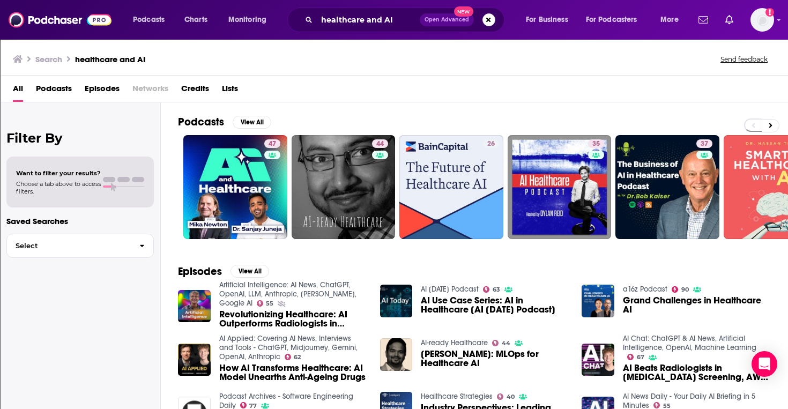
click at [232, 89] on span "Lists" at bounding box center [230, 91] width 16 height 22
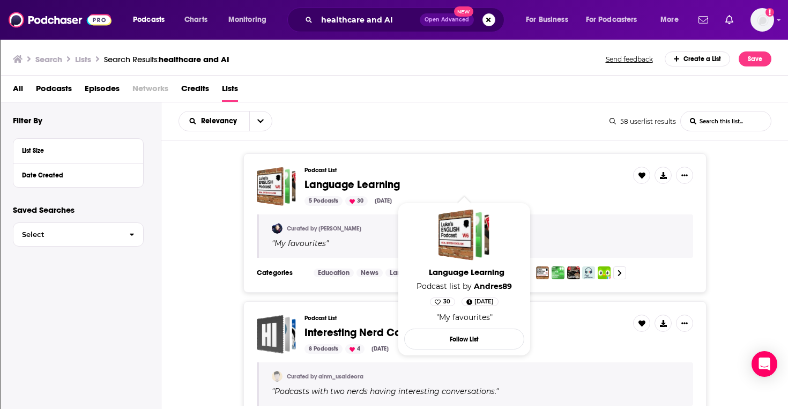
click at [359, 183] on span "Language Learning" at bounding box center [352, 184] width 95 height 13
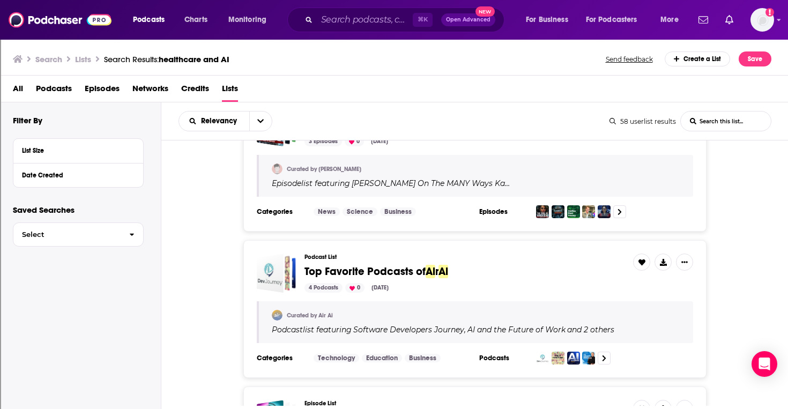
scroll to position [358, 0]
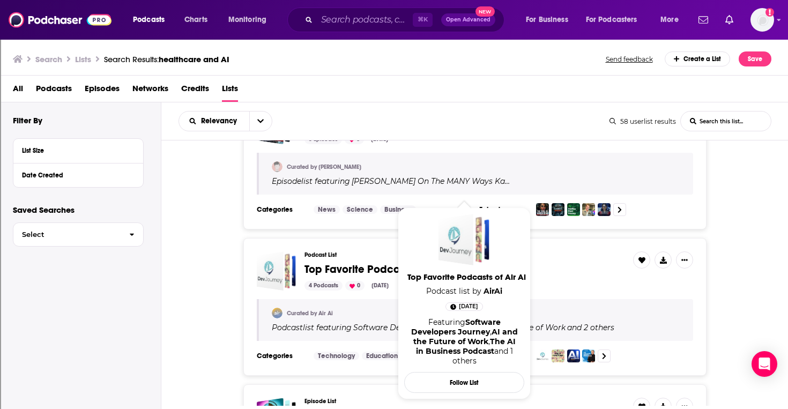
click at [346, 268] on span "Top Favorite Podcasts of" at bounding box center [365, 269] width 121 height 13
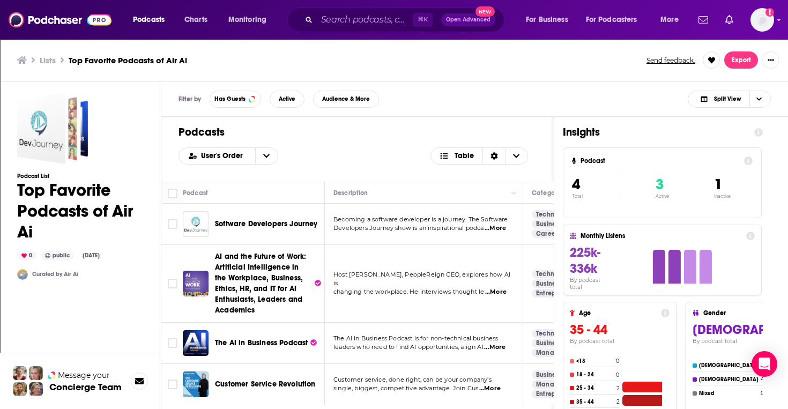
click at [500, 288] on span "...More" at bounding box center [495, 292] width 21 height 9
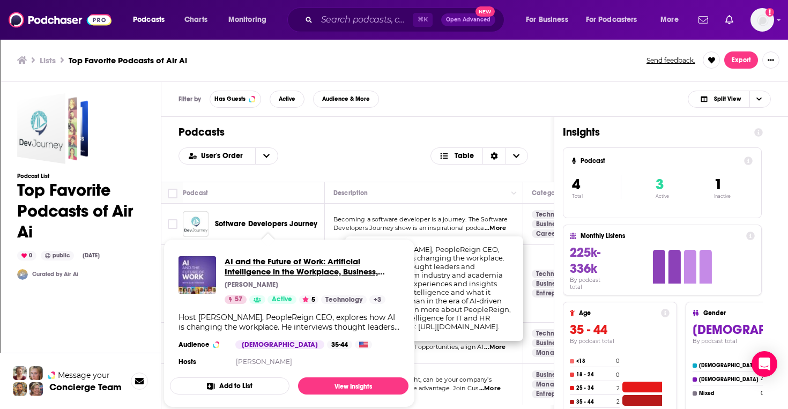
click at [268, 271] on span "AI and the Future of Work: Artificial Intelligence in the Workplace, Business, …" at bounding box center [309, 276] width 169 height 41
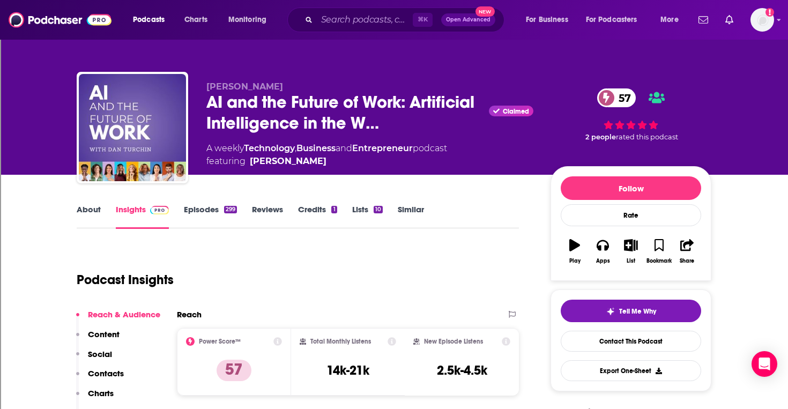
click at [206, 208] on link "Episodes 299" at bounding box center [210, 216] width 53 height 25
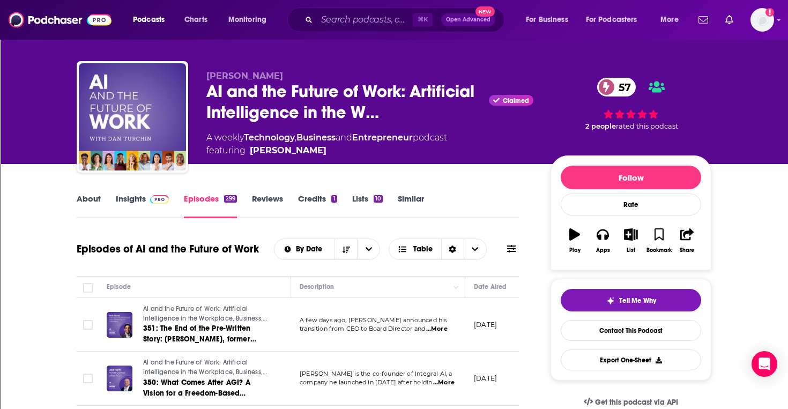
scroll to position [7, 0]
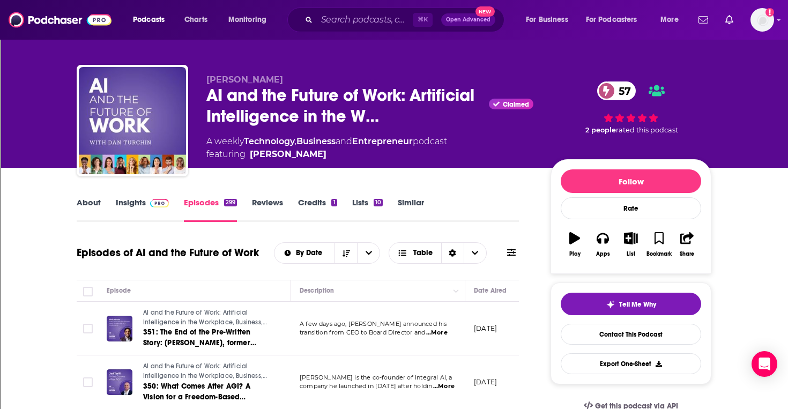
click at [93, 203] on link "About" at bounding box center [89, 209] width 24 height 25
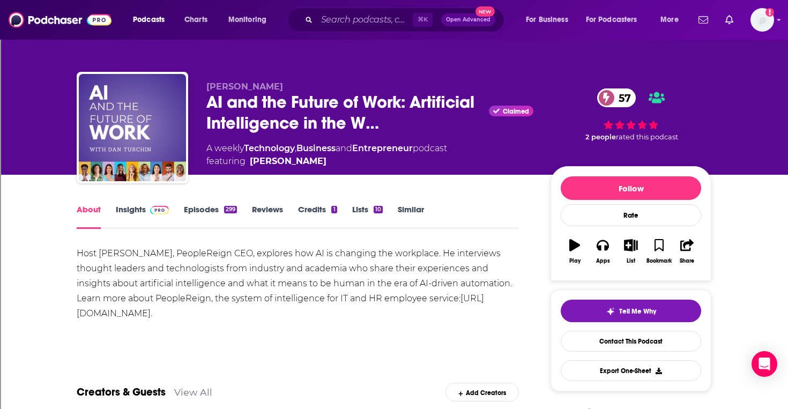
click at [88, 212] on link "About" at bounding box center [89, 216] width 24 height 25
click at [90, 208] on link "About" at bounding box center [89, 216] width 24 height 25
click at [134, 208] on link "Insights" at bounding box center [142, 216] width 53 height 25
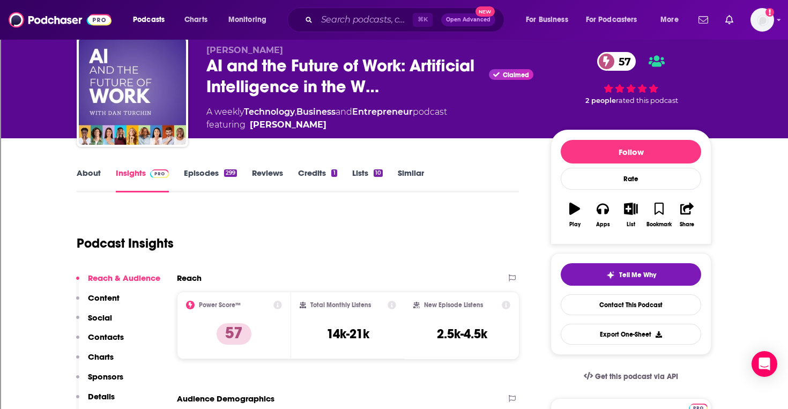
scroll to position [45, 0]
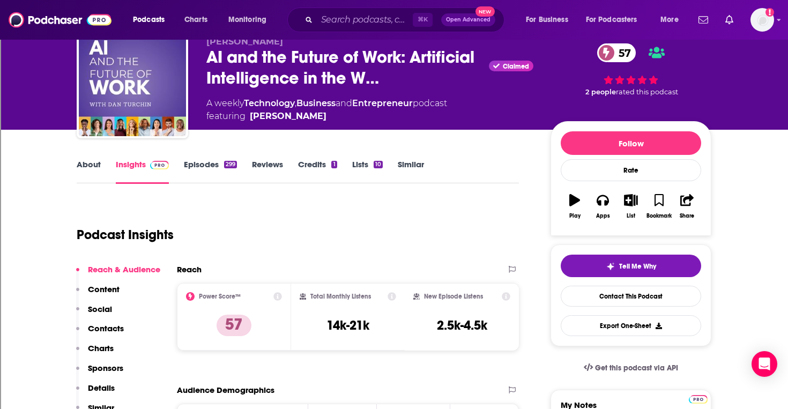
click at [110, 330] on p "Contacts" at bounding box center [106, 328] width 36 height 10
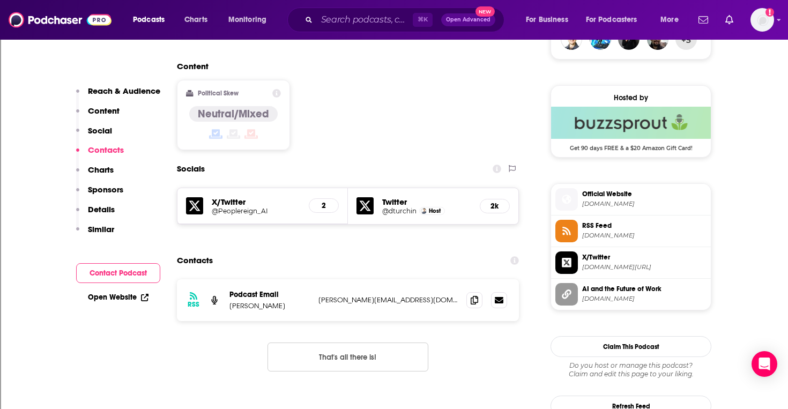
scroll to position [826, 0]
